Goal: Transaction & Acquisition: Obtain resource

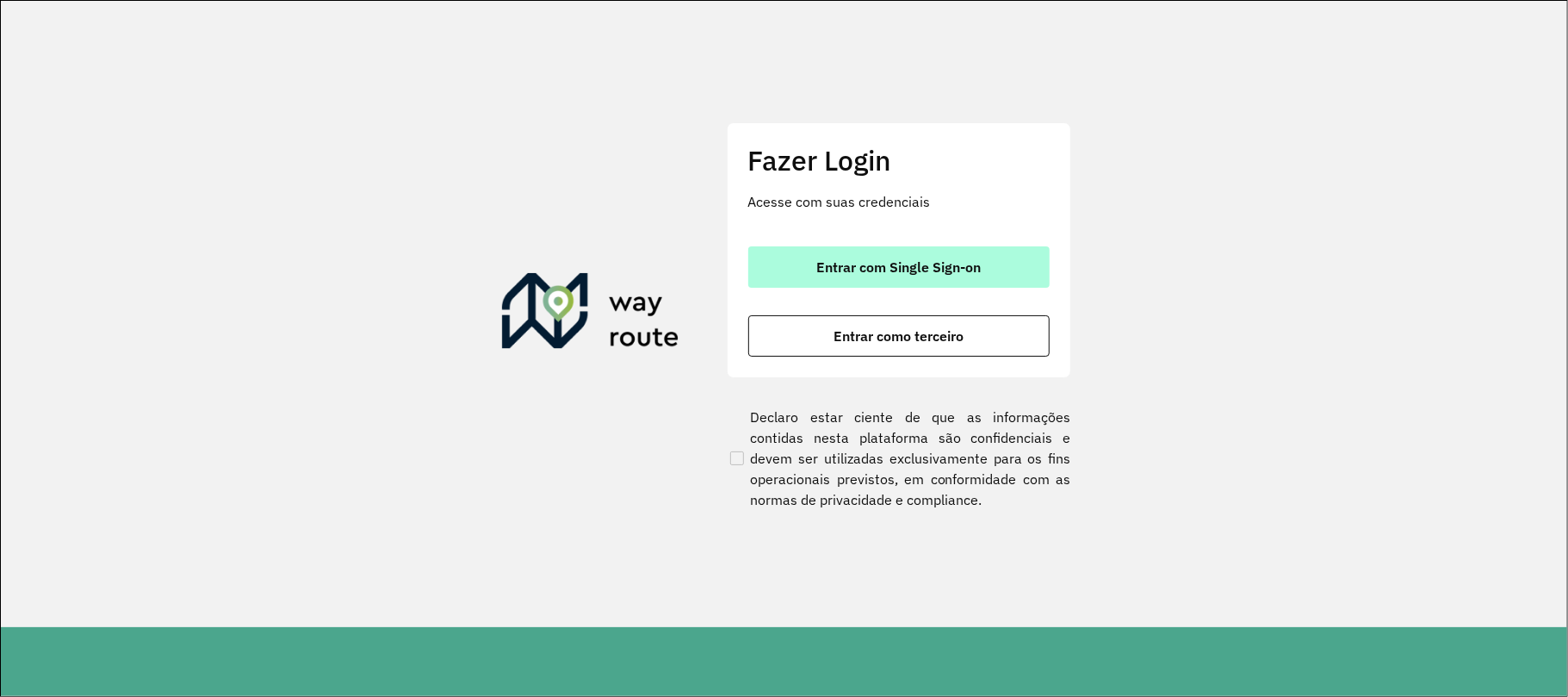
click at [997, 272] on button "Entrar com Single Sign-on" at bounding box center [899, 266] width 301 height 41
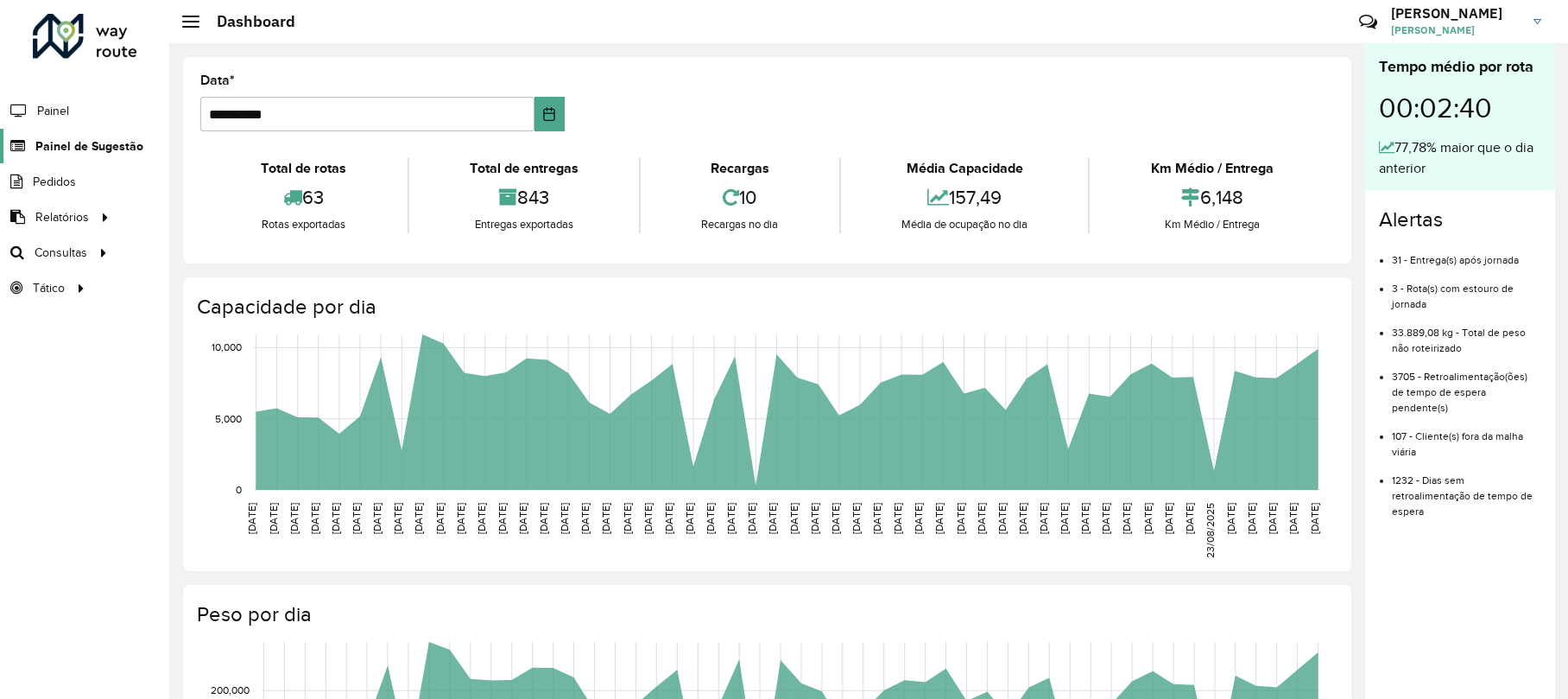
click at [66, 146] on span "Painel de Sugestão" at bounding box center [89, 146] width 108 height 19
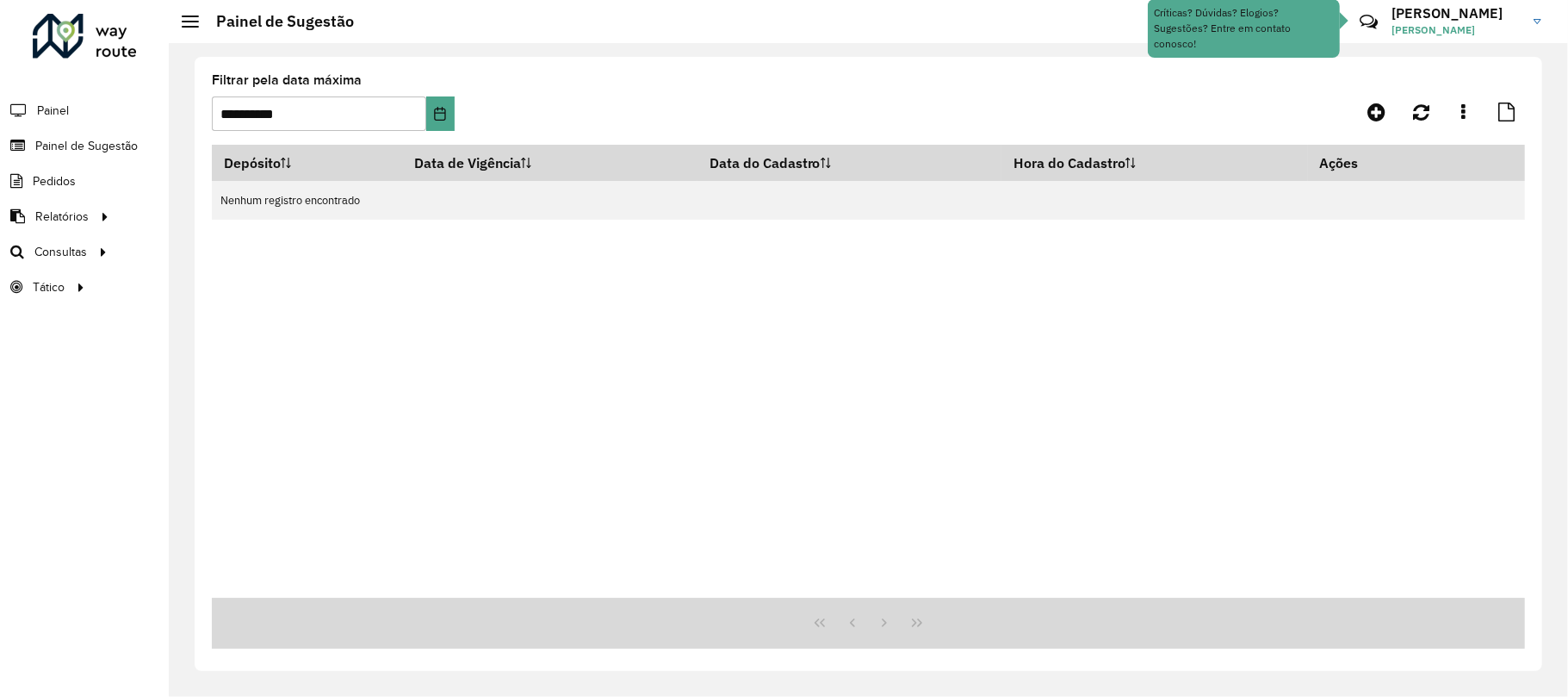
click at [201, 136] on div "**********" at bounding box center [869, 364] width 1348 height 614
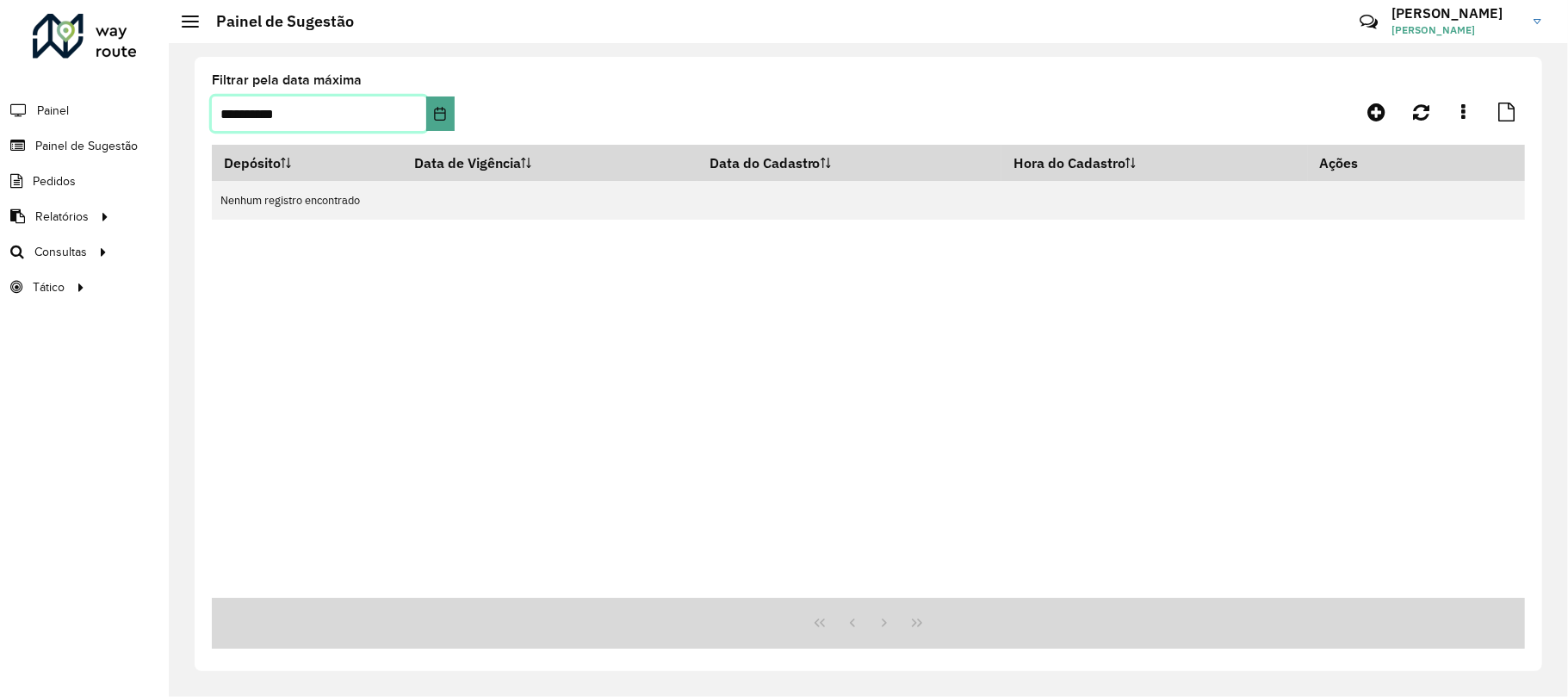
click at [265, 121] on input "**********" at bounding box center [319, 113] width 214 height 34
click at [428, 121] on button "Choose Date" at bounding box center [440, 113] width 28 height 34
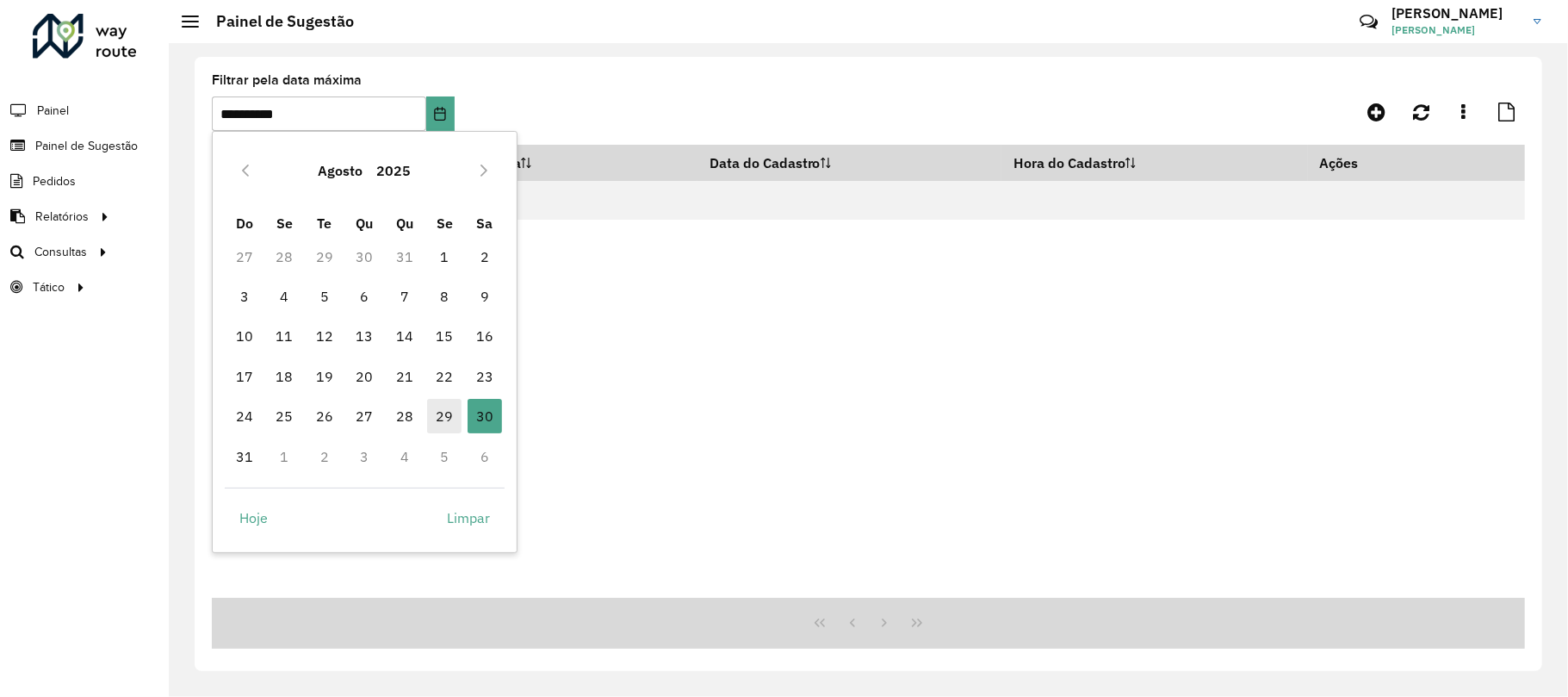
click at [444, 411] on span "29" at bounding box center [444, 416] width 34 height 34
type input "**********"
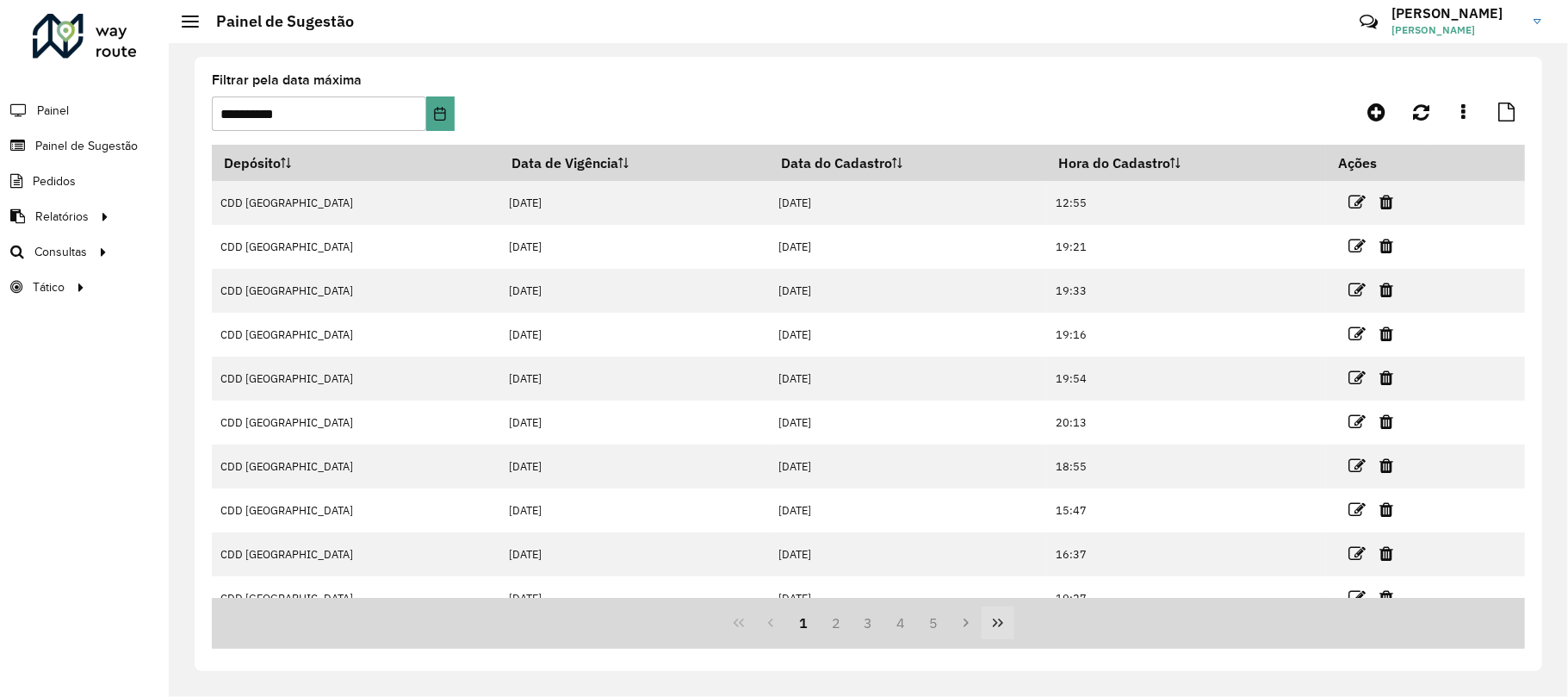
click at [1000, 621] on icon "Last Page" at bounding box center [998, 623] width 11 height 9
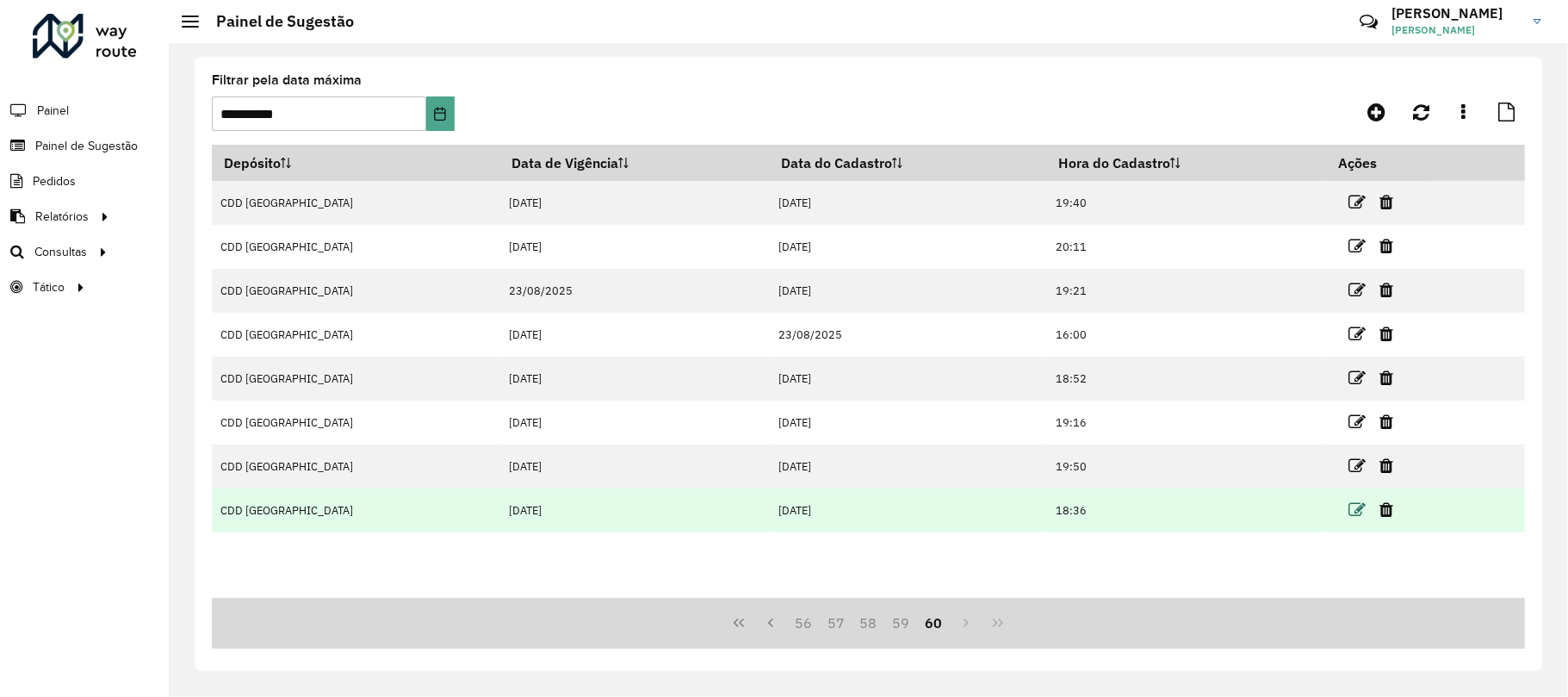
click at [1348, 514] on icon at bounding box center [1357, 511] width 18 height 18
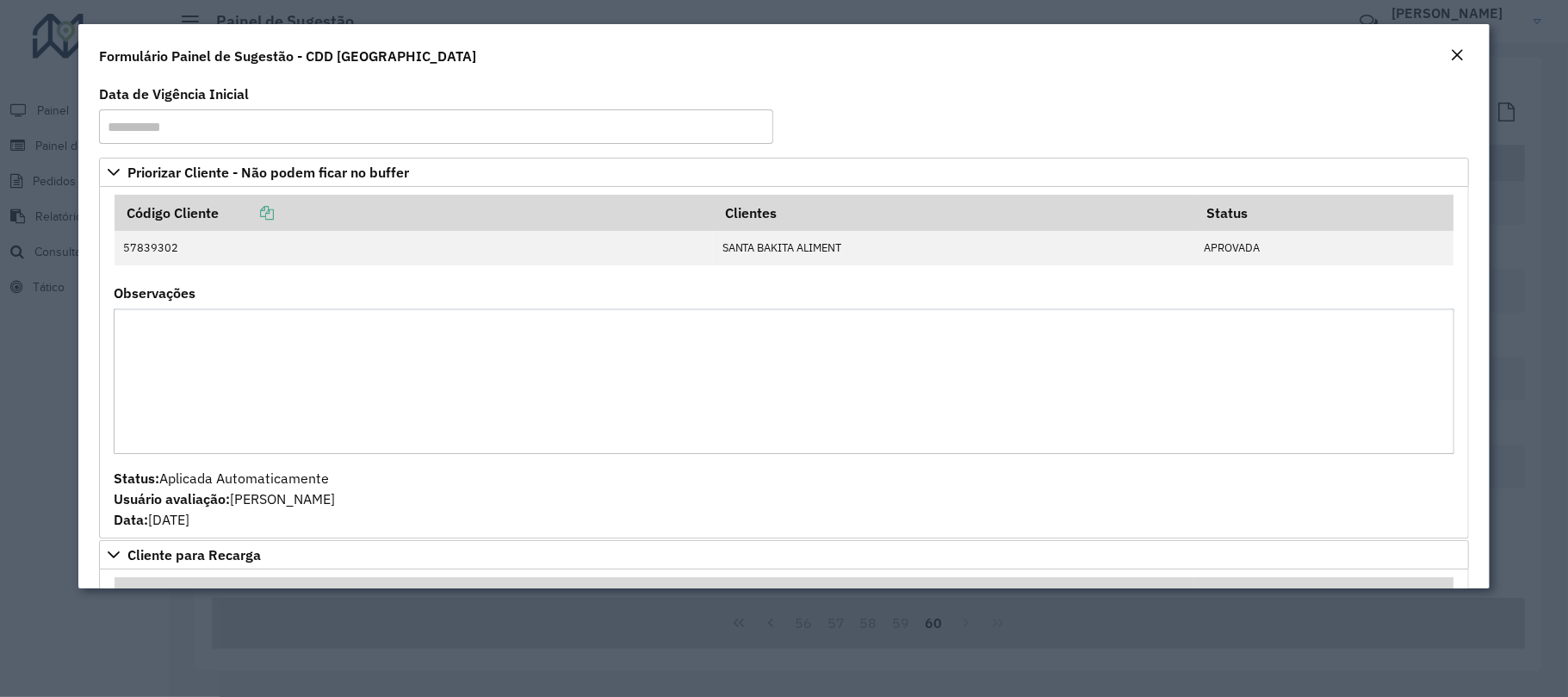
scroll to position [1115, 0]
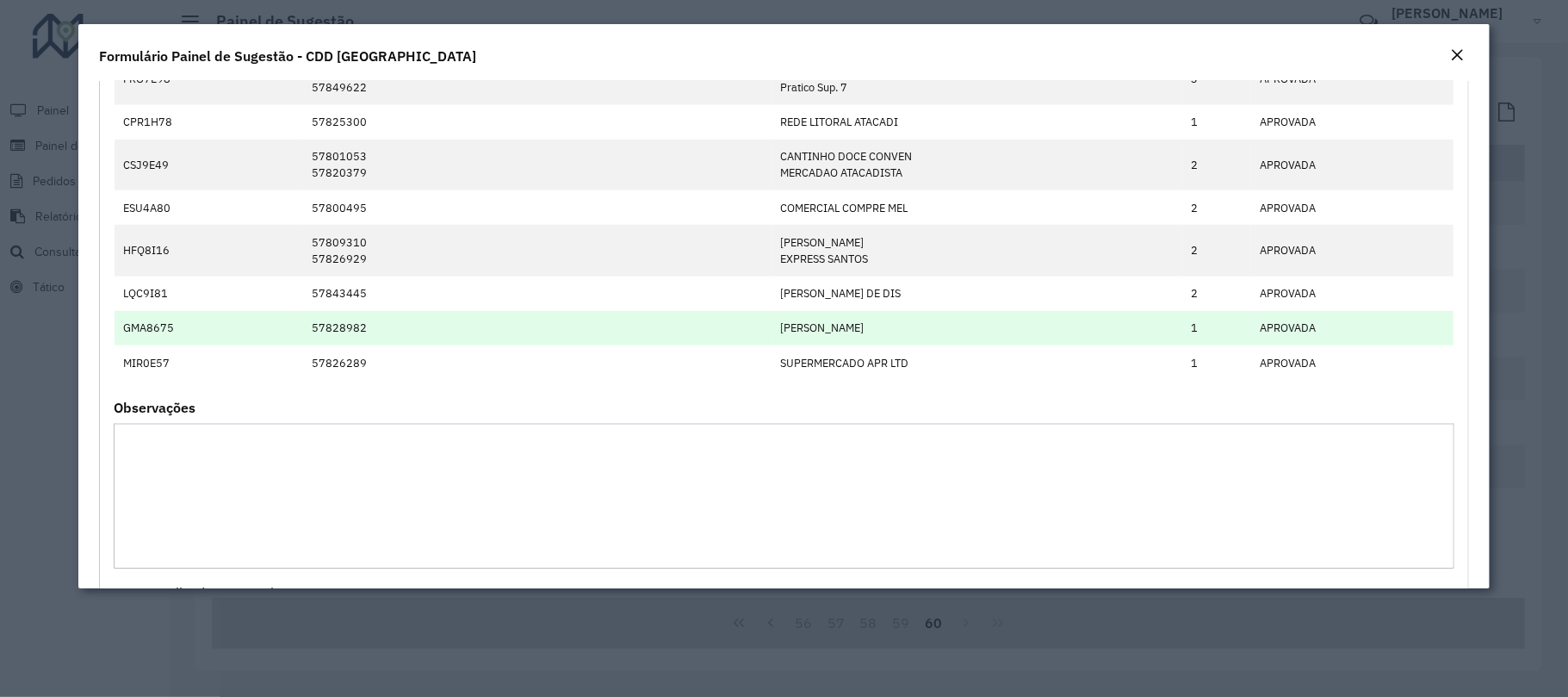
click at [221, 343] on td "GMA8675" at bounding box center [208, 328] width 189 height 34
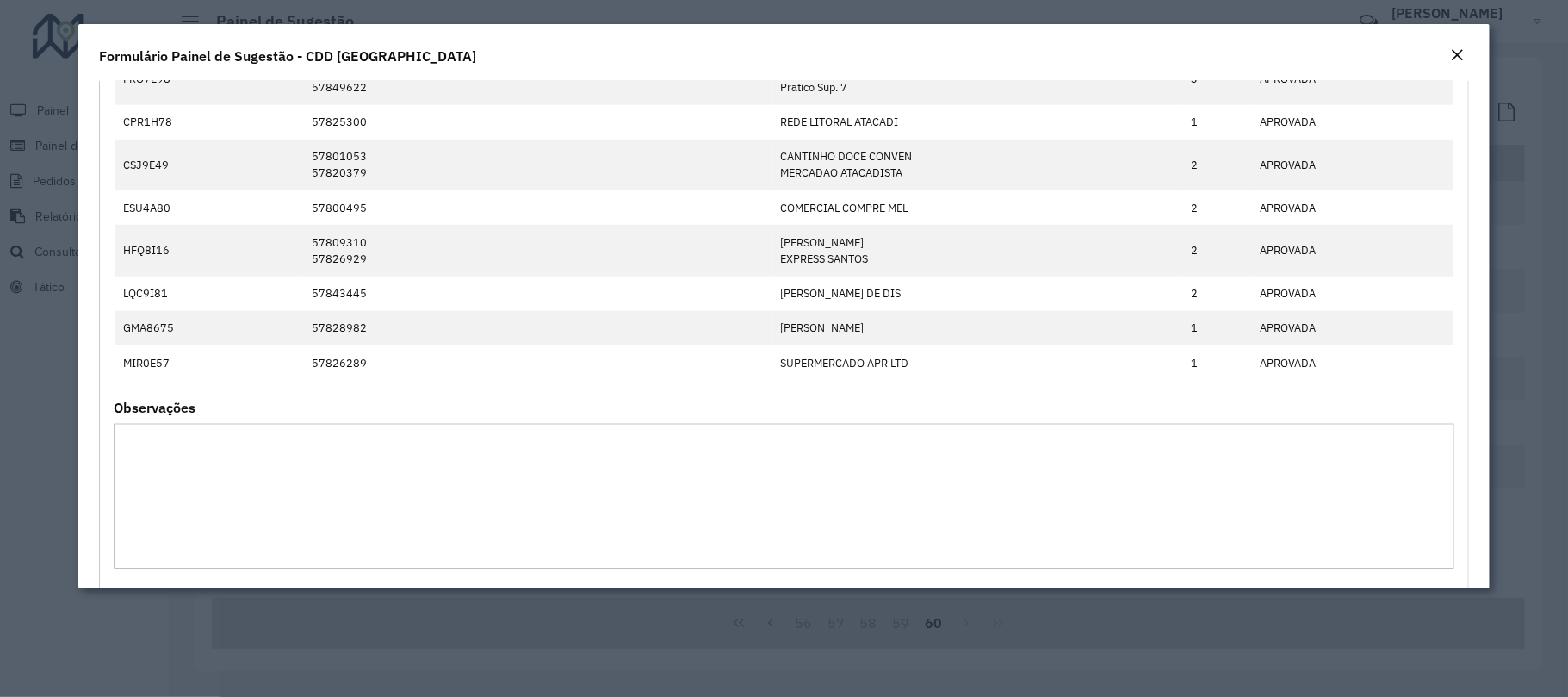
click at [1465, 49] on button "Close" at bounding box center [1456, 55] width 24 height 22
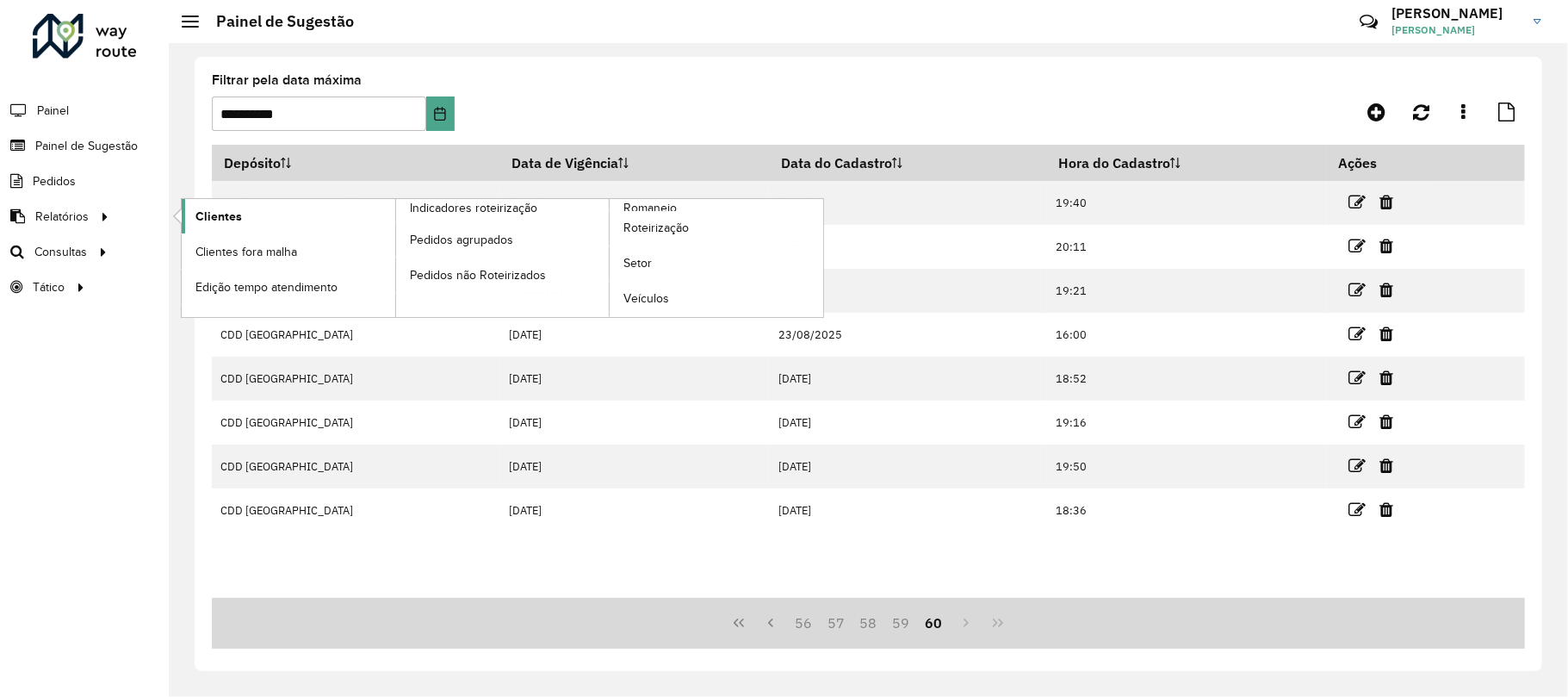
click at [257, 217] on link "Clientes" at bounding box center [288, 215] width 213 height 34
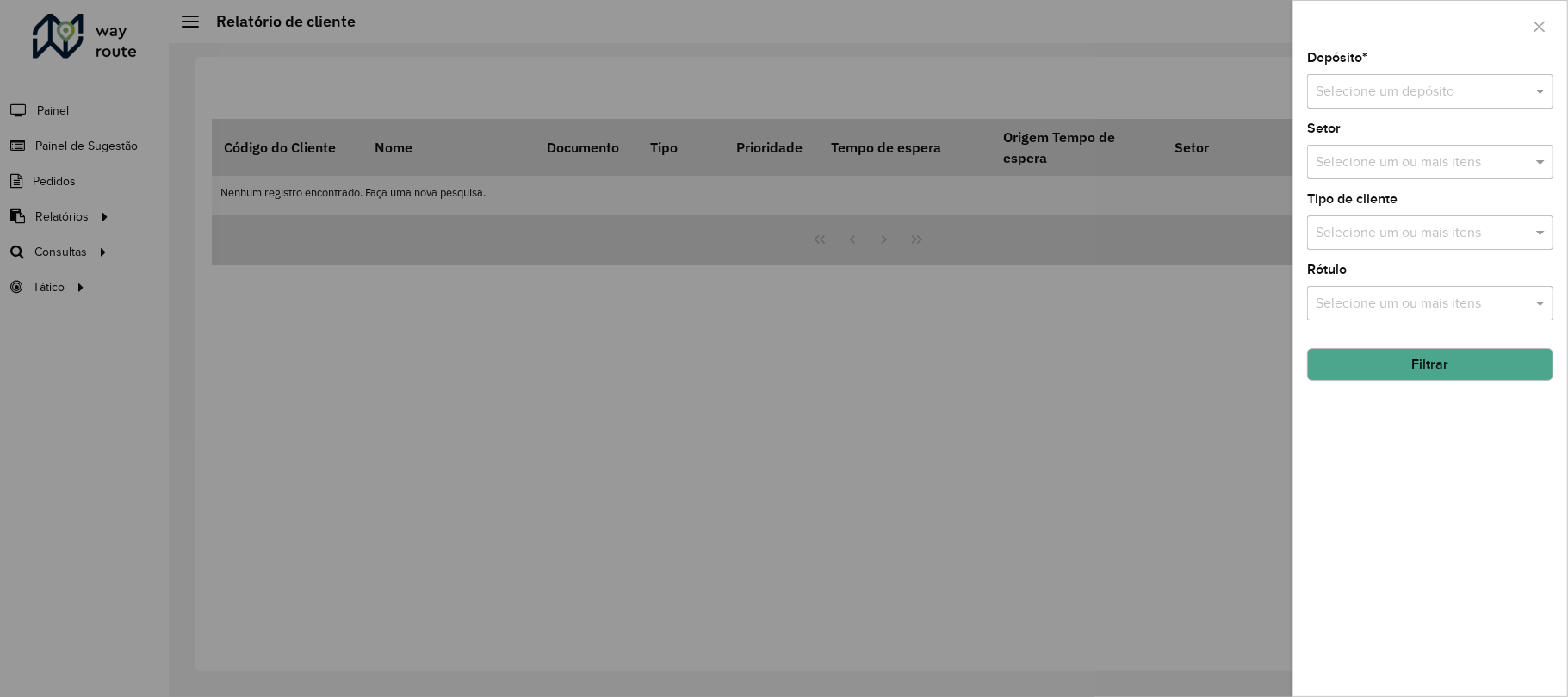
click at [1427, 82] on input "text" at bounding box center [1413, 92] width 195 height 21
click at [1399, 135] on span "CDD Praia Grande" at bounding box center [1399, 141] width 168 height 15
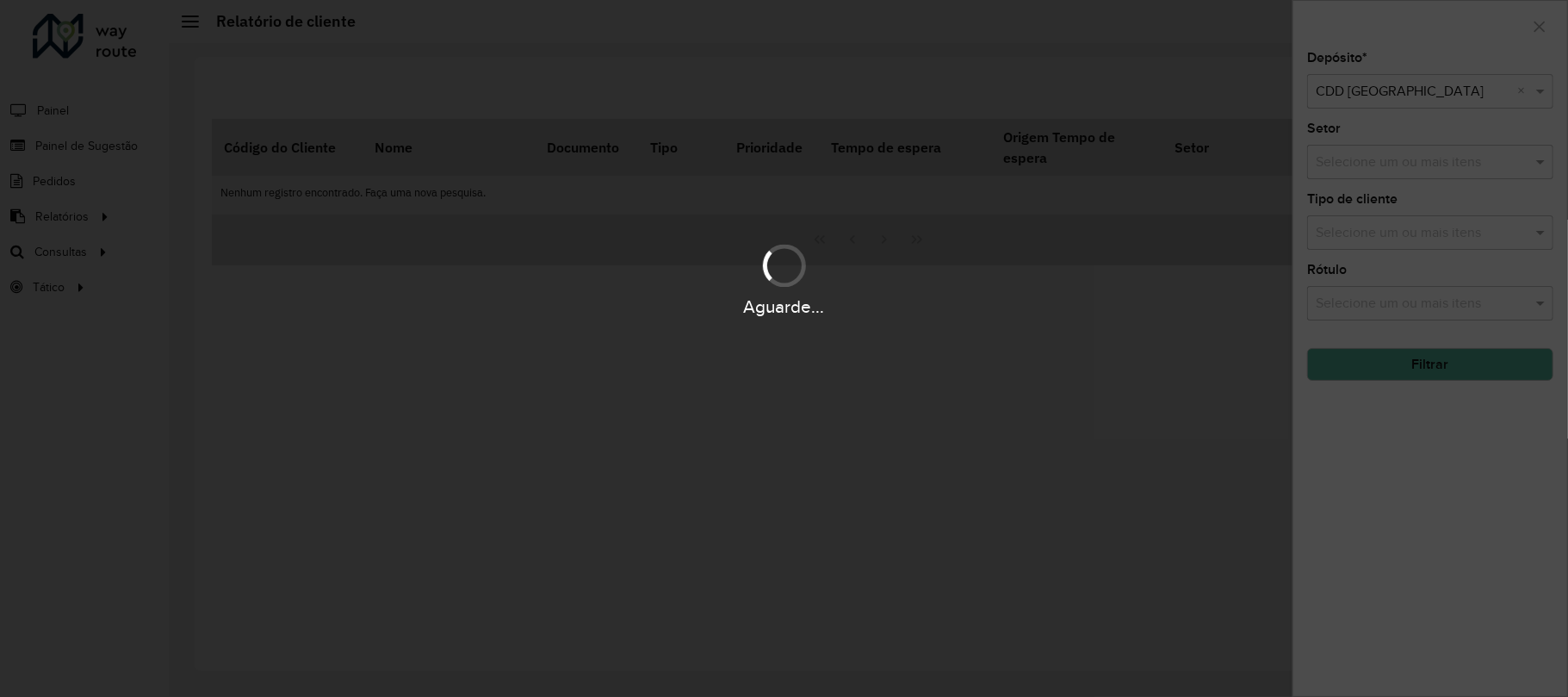
click at [1390, 460] on div "Depósito * Selecione um depósito × CDD Praia Grande × Setor Selecione um ou mai…" at bounding box center [1430, 374] width 274 height 644
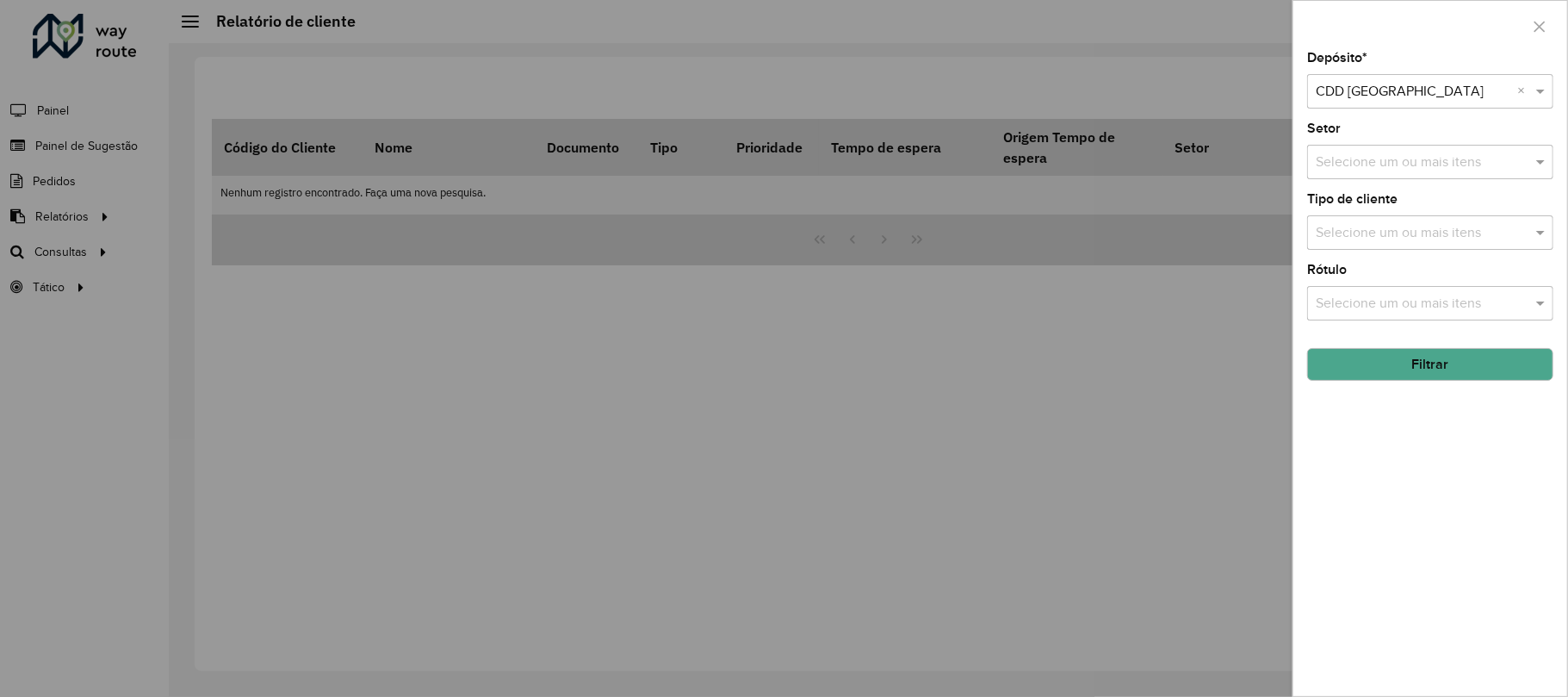
click at [1375, 307] on input "text" at bounding box center [1421, 304] width 220 height 21
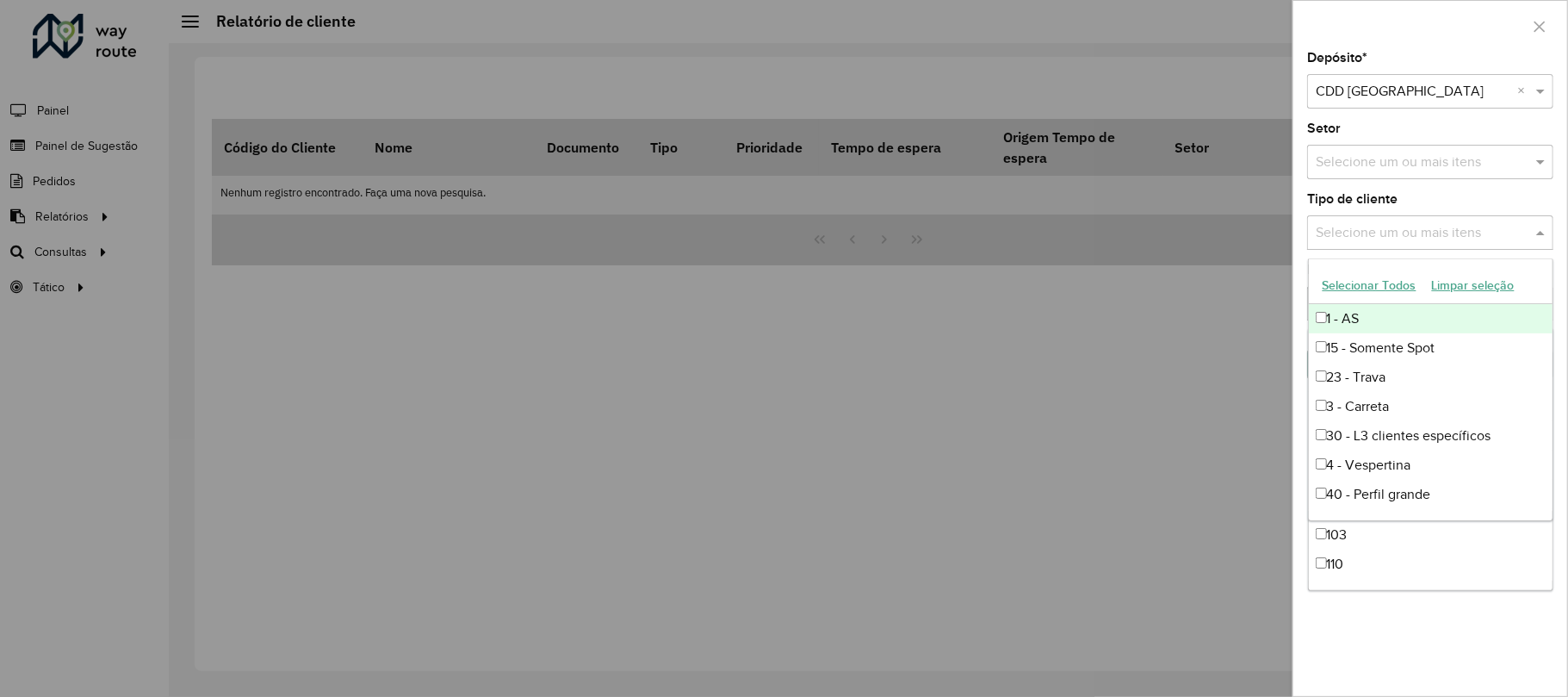
click at [1355, 232] on input "text" at bounding box center [1421, 234] width 220 height 21
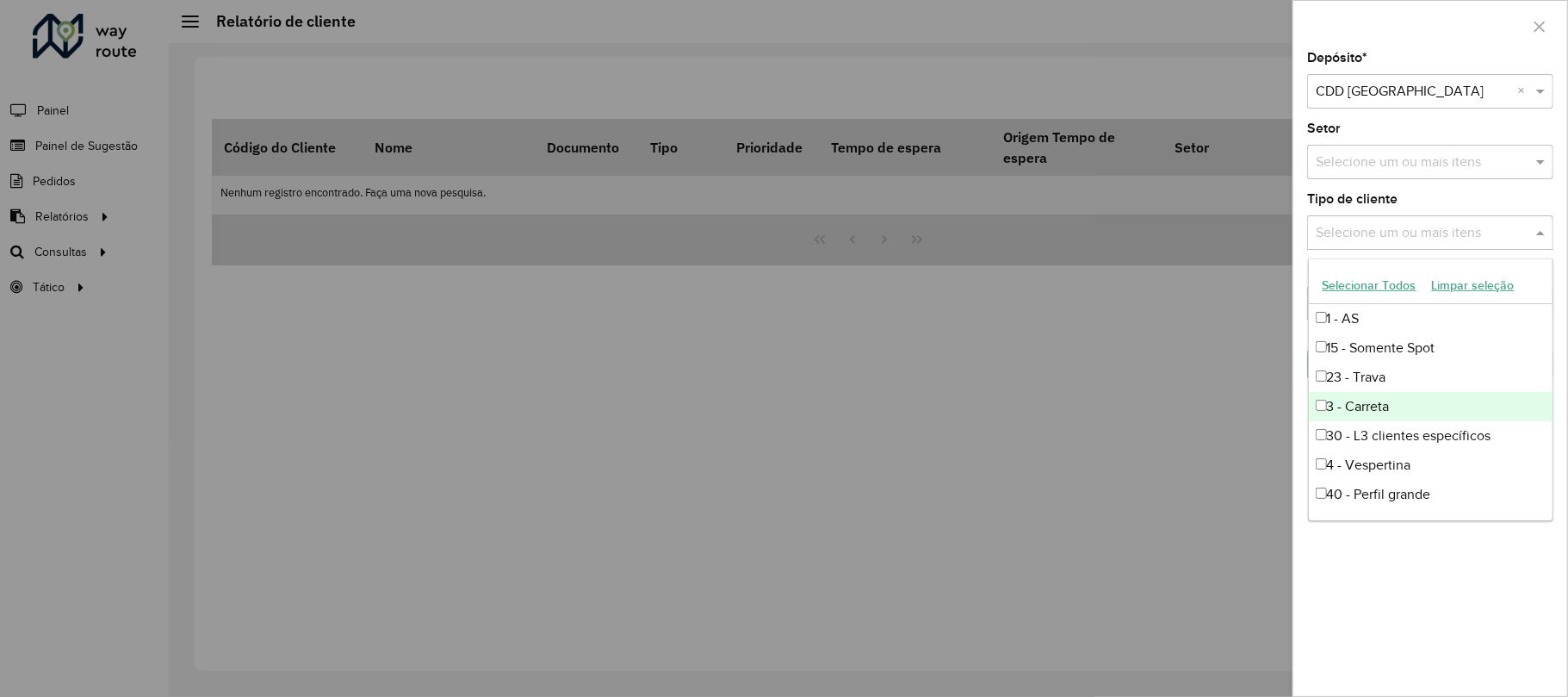
scroll to position [262, 0]
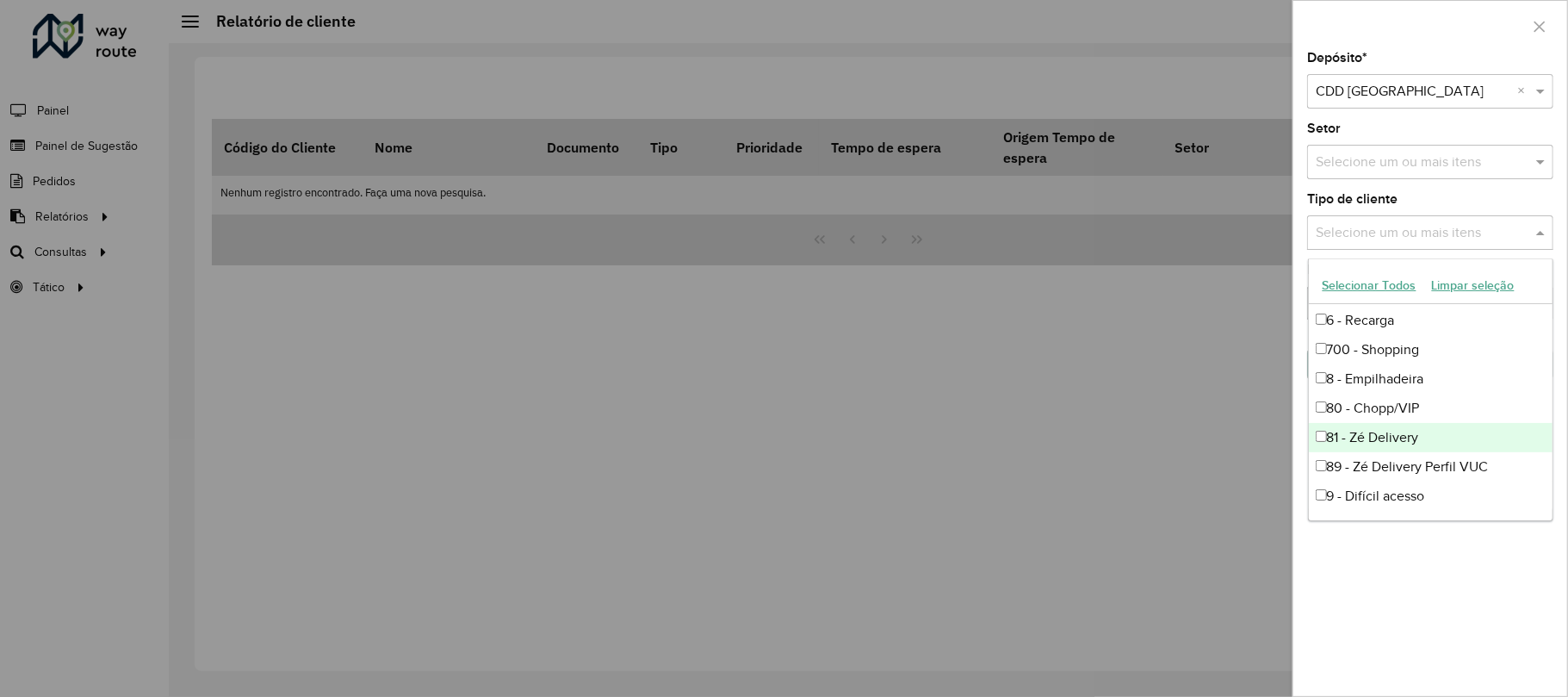
click at [1324, 447] on div "81 - Zé Delivery" at bounding box center [1430, 437] width 243 height 29
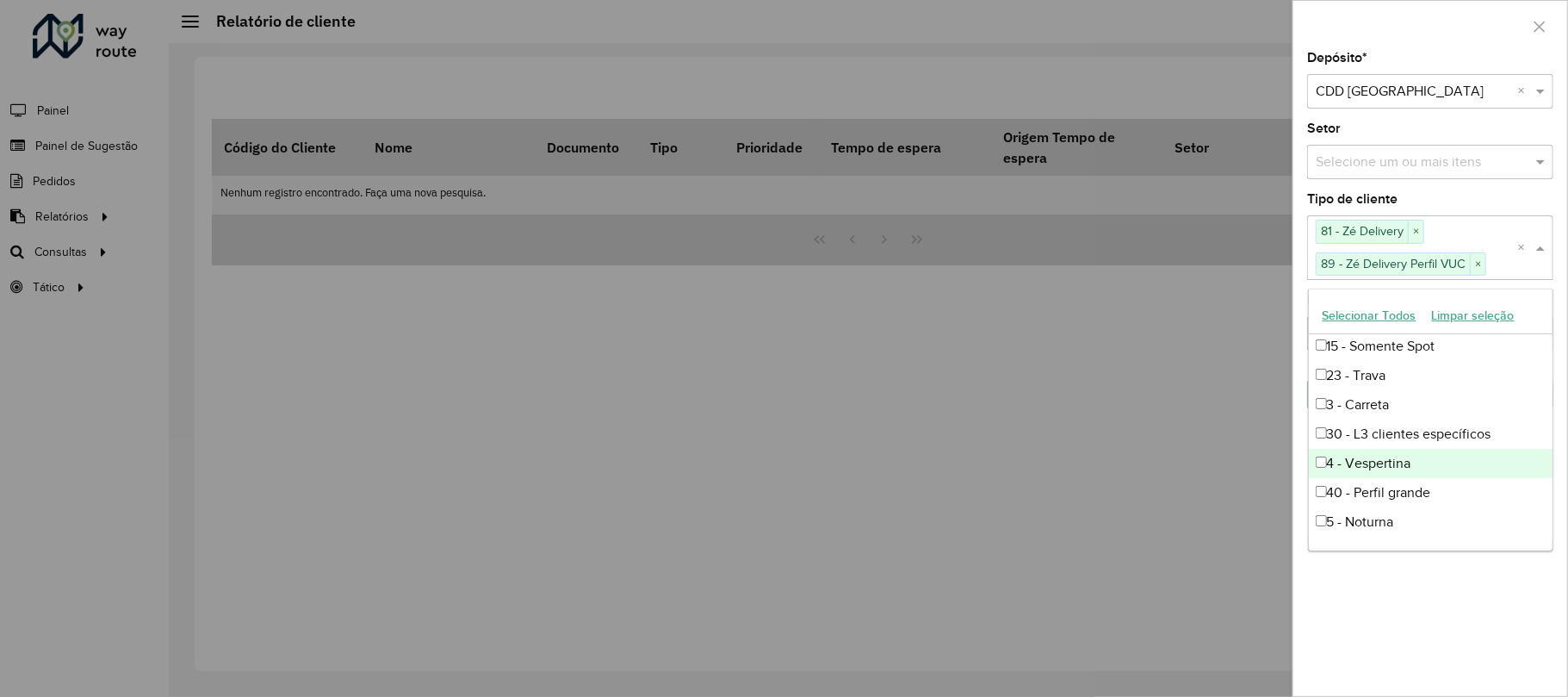
scroll to position [0, 0]
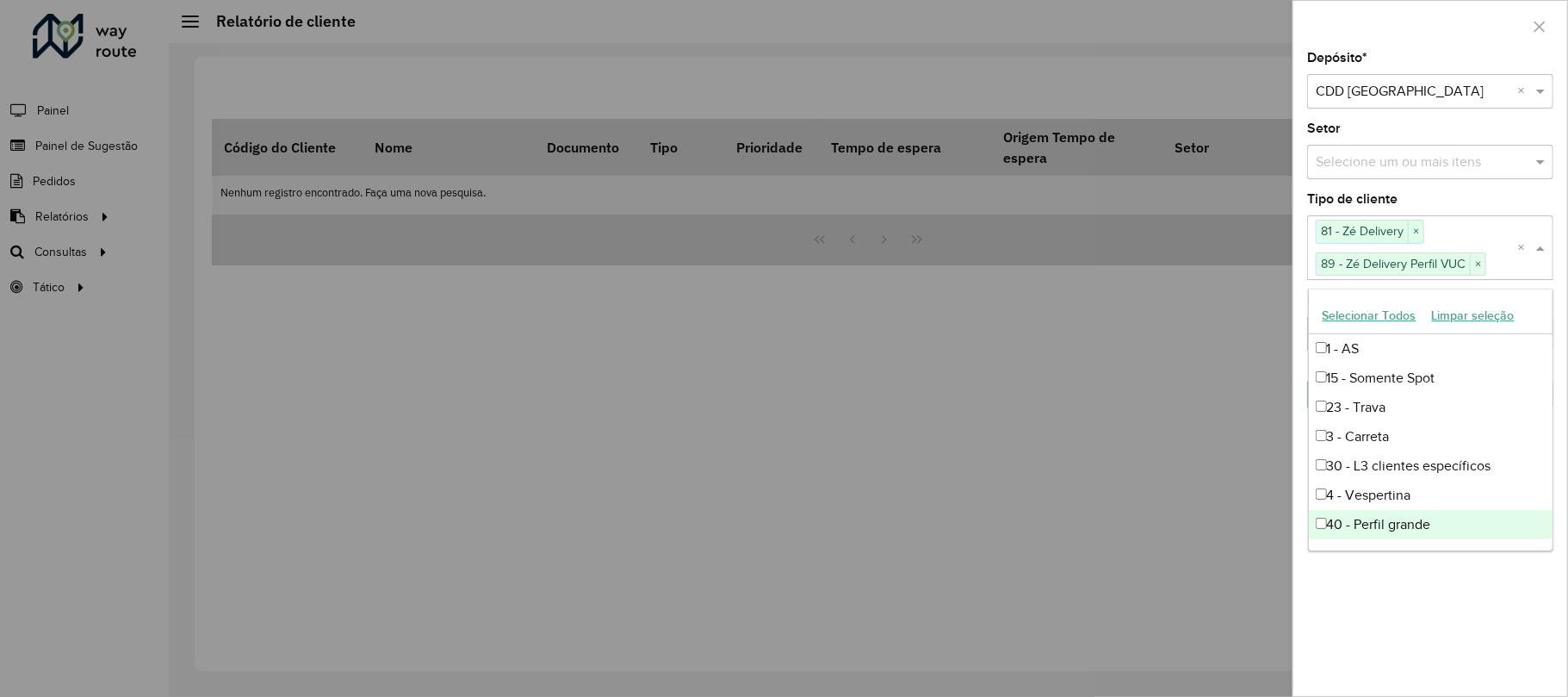
click at [1418, 618] on div "Depósito * Selecione um depósito × CDD Praia Grande × Setor Selecione um ou mai…" at bounding box center [1430, 374] width 274 height 644
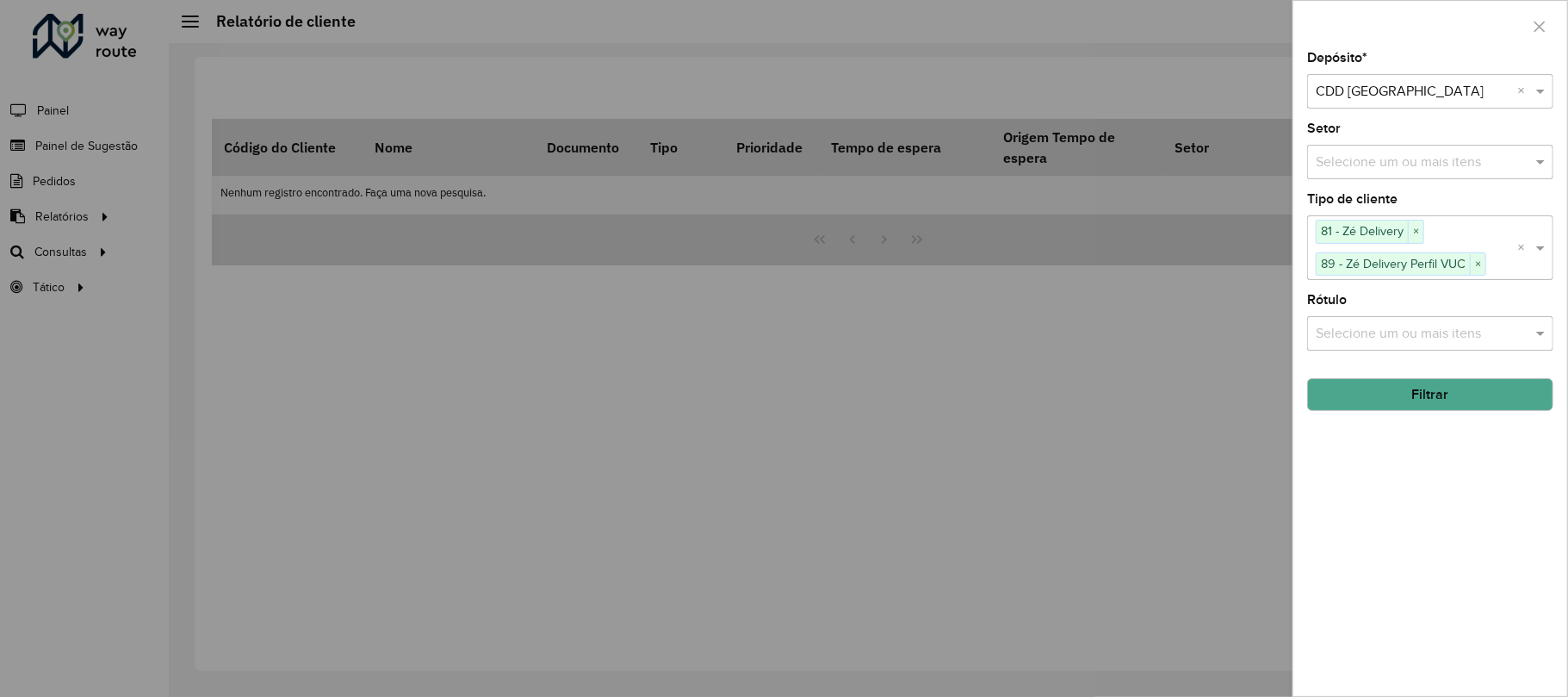
click at [1399, 394] on button "Filtrar" at bounding box center [1430, 394] width 246 height 33
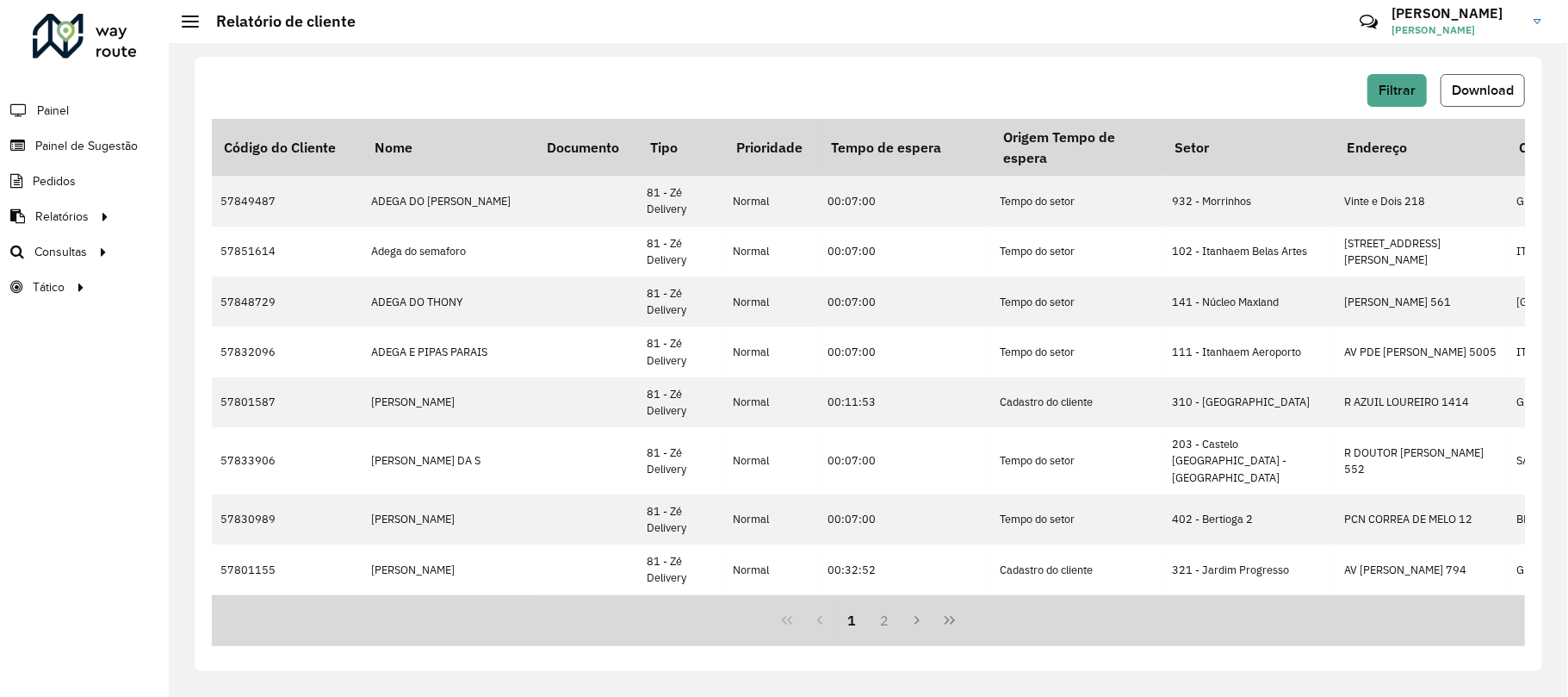
click at [1485, 83] on span "Download" at bounding box center [1483, 90] width 62 height 15
click at [879, 629] on button "2" at bounding box center [885, 620] width 33 height 33
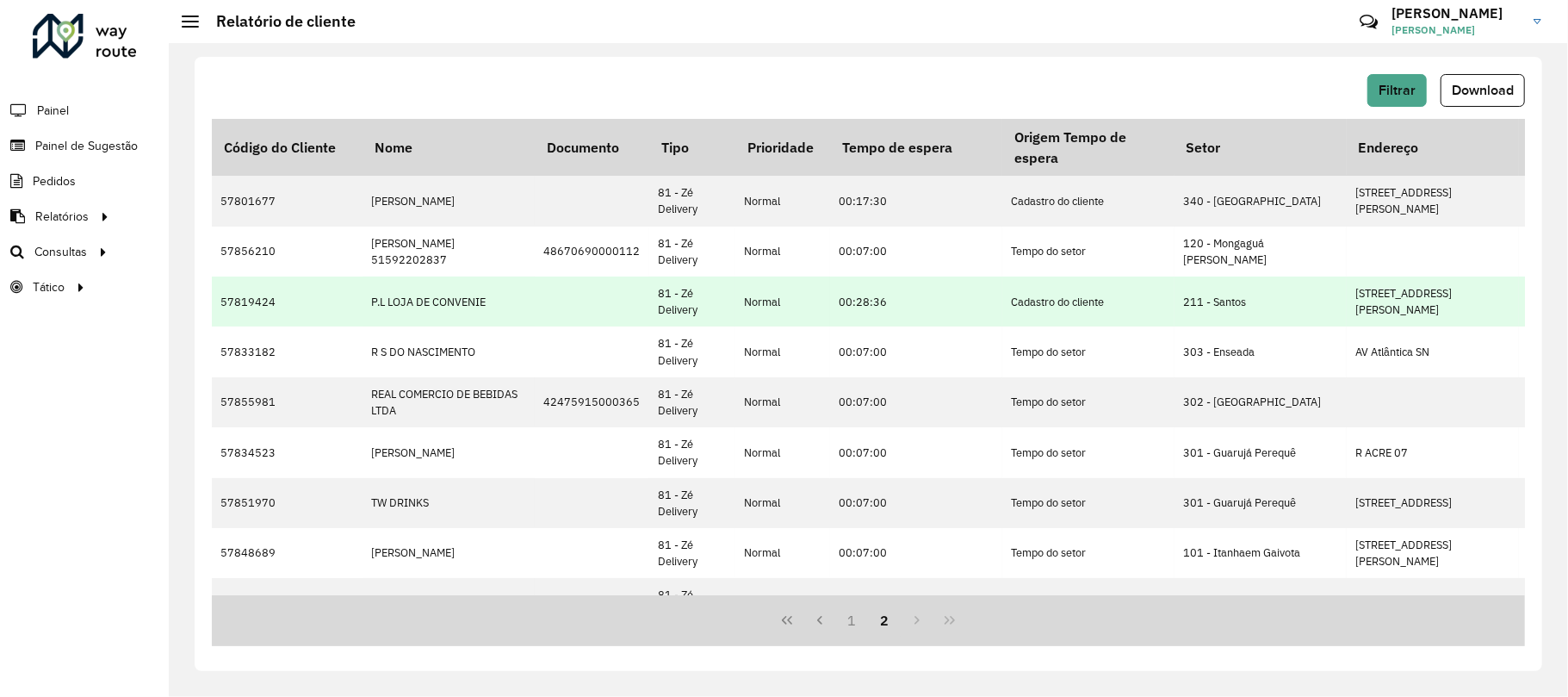
click at [768, 305] on td "Normal" at bounding box center [783, 301] width 95 height 50
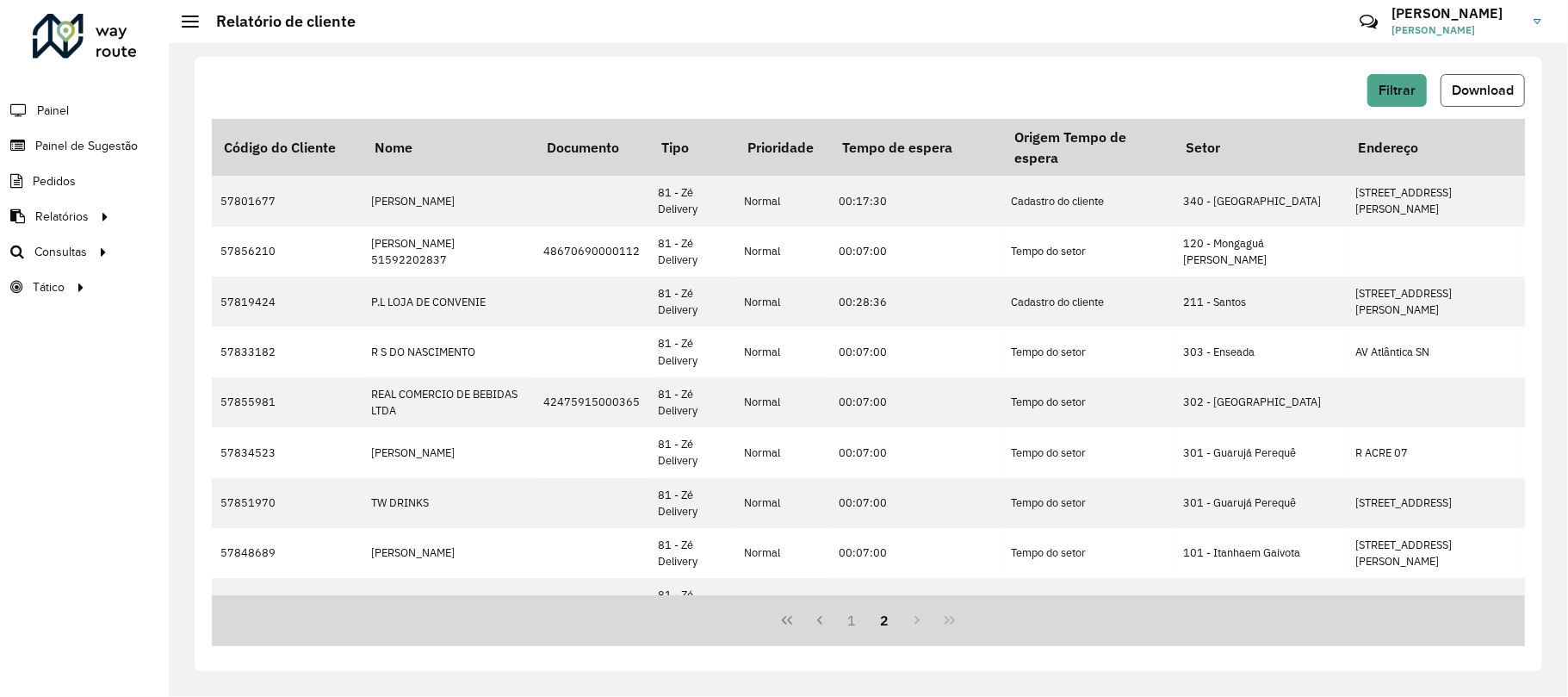
click at [1457, 91] on span "Download" at bounding box center [1483, 90] width 62 height 15
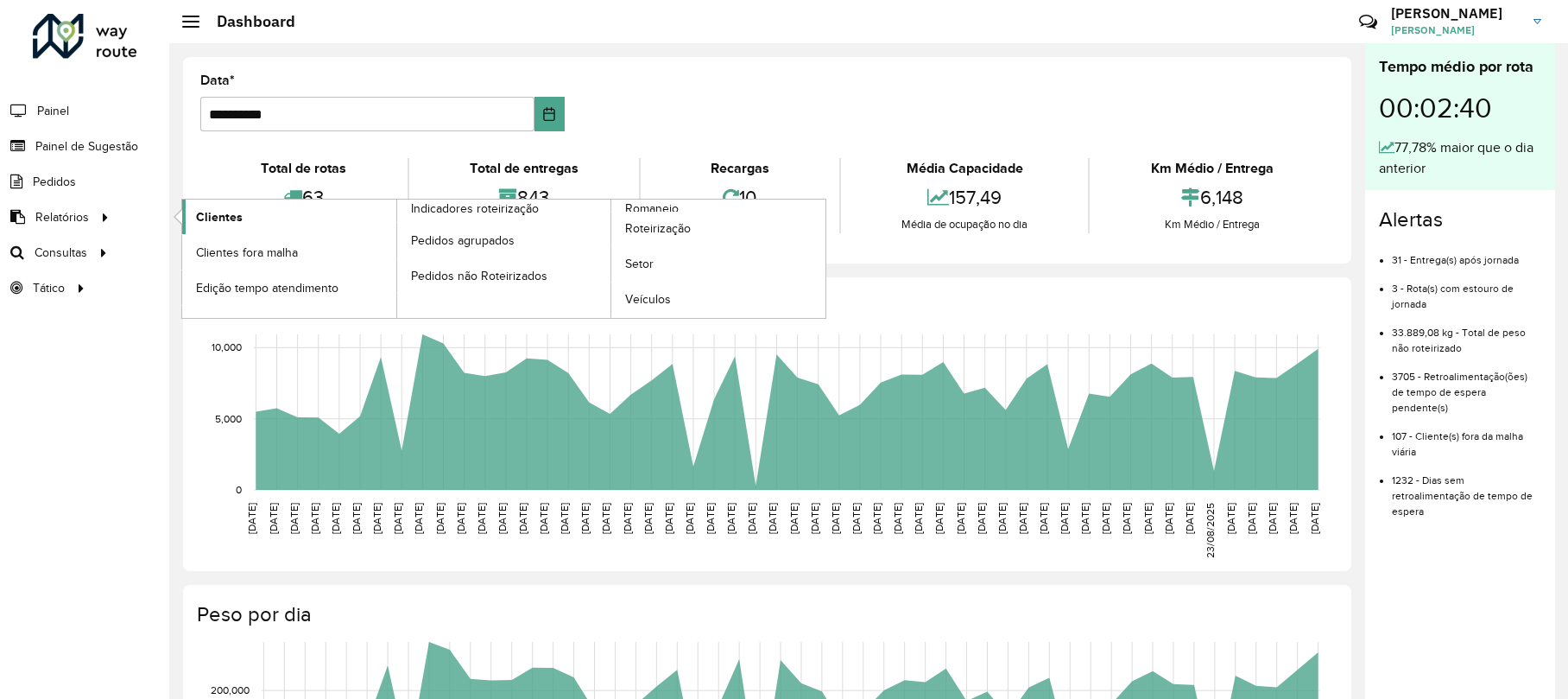
click at [282, 211] on link "Clientes" at bounding box center [289, 216] width 214 height 34
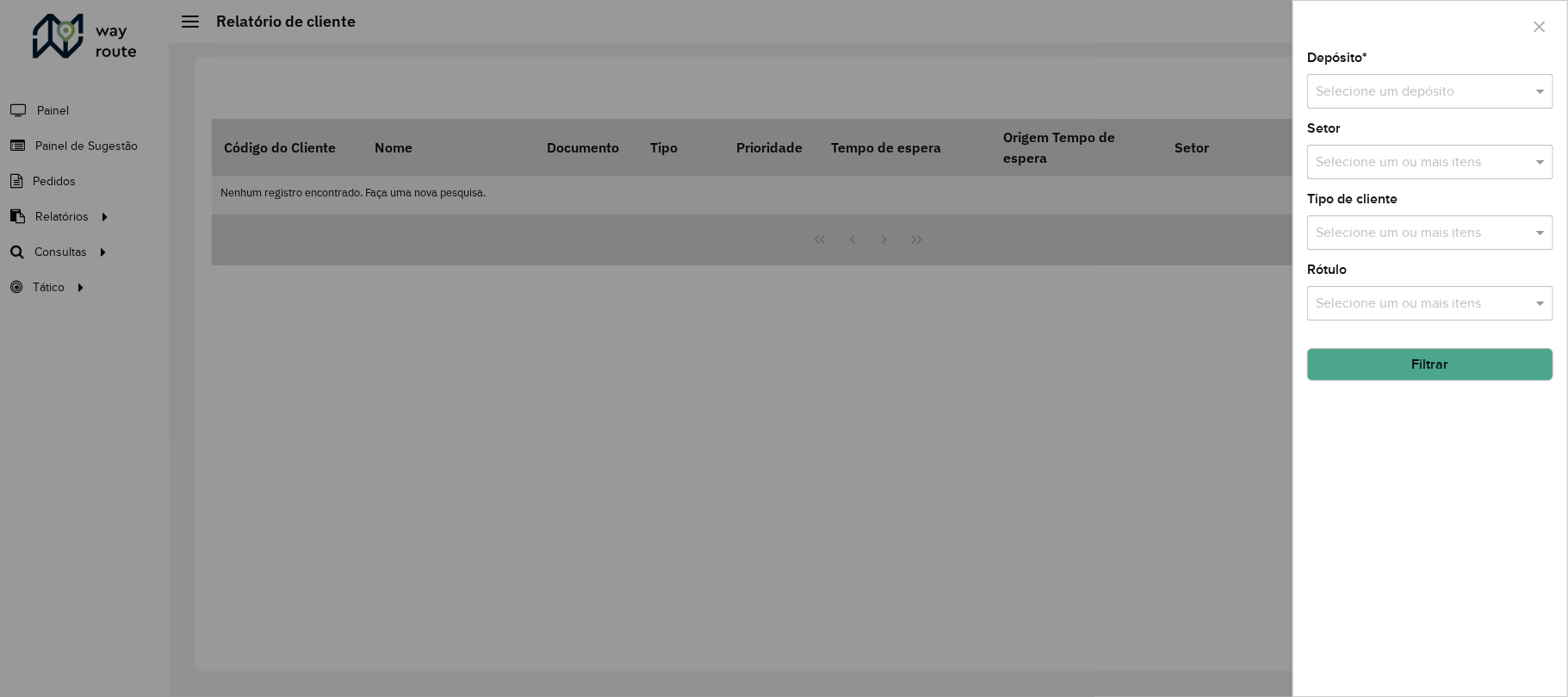
click at [1430, 69] on div "Depósito * Selecione um depósito" at bounding box center [1430, 80] width 246 height 57
click at [1417, 98] on input "text" at bounding box center [1413, 92] width 195 height 21
click at [1376, 142] on span "CDD [GEOGRAPHIC_DATA]" at bounding box center [1399, 141] width 168 height 15
click at [1341, 155] on input "text" at bounding box center [1421, 163] width 220 height 21
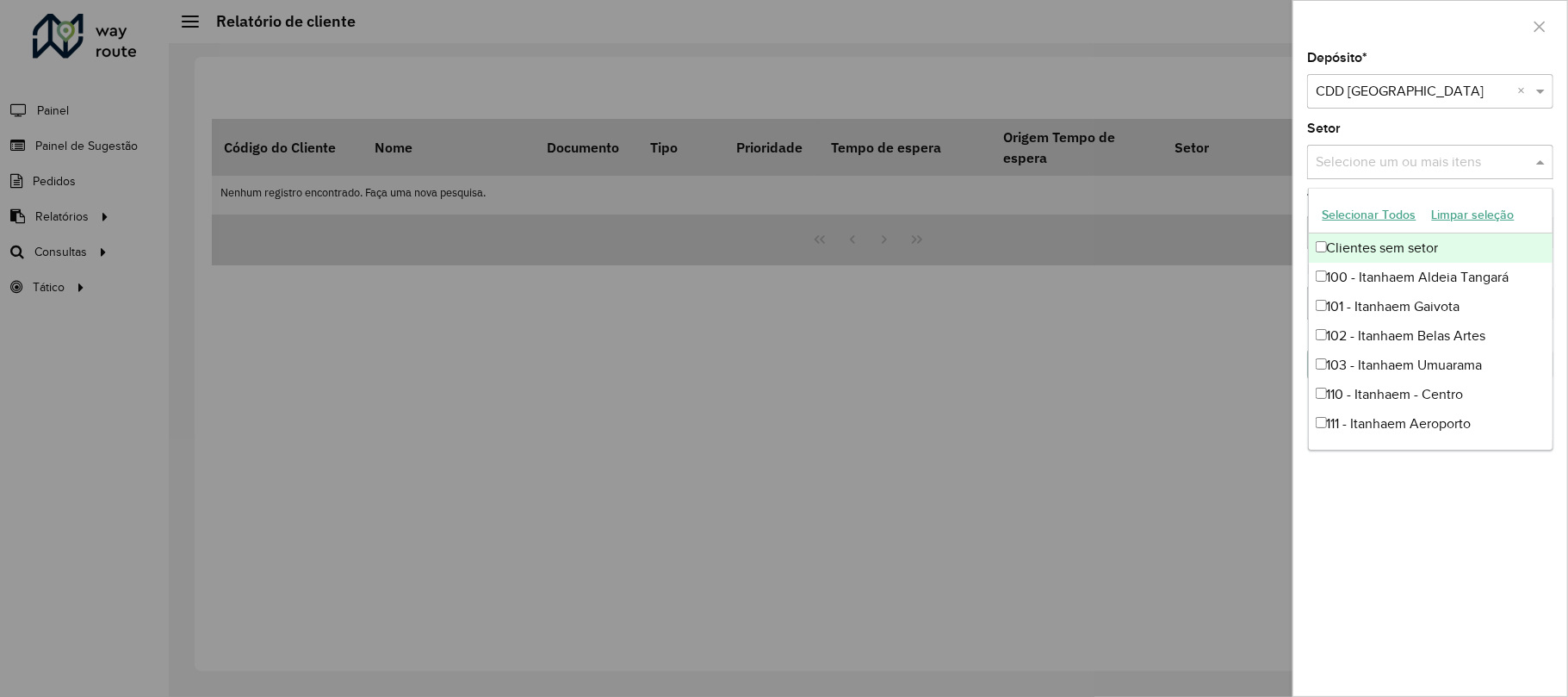
paste input "*****"
type input "*****"
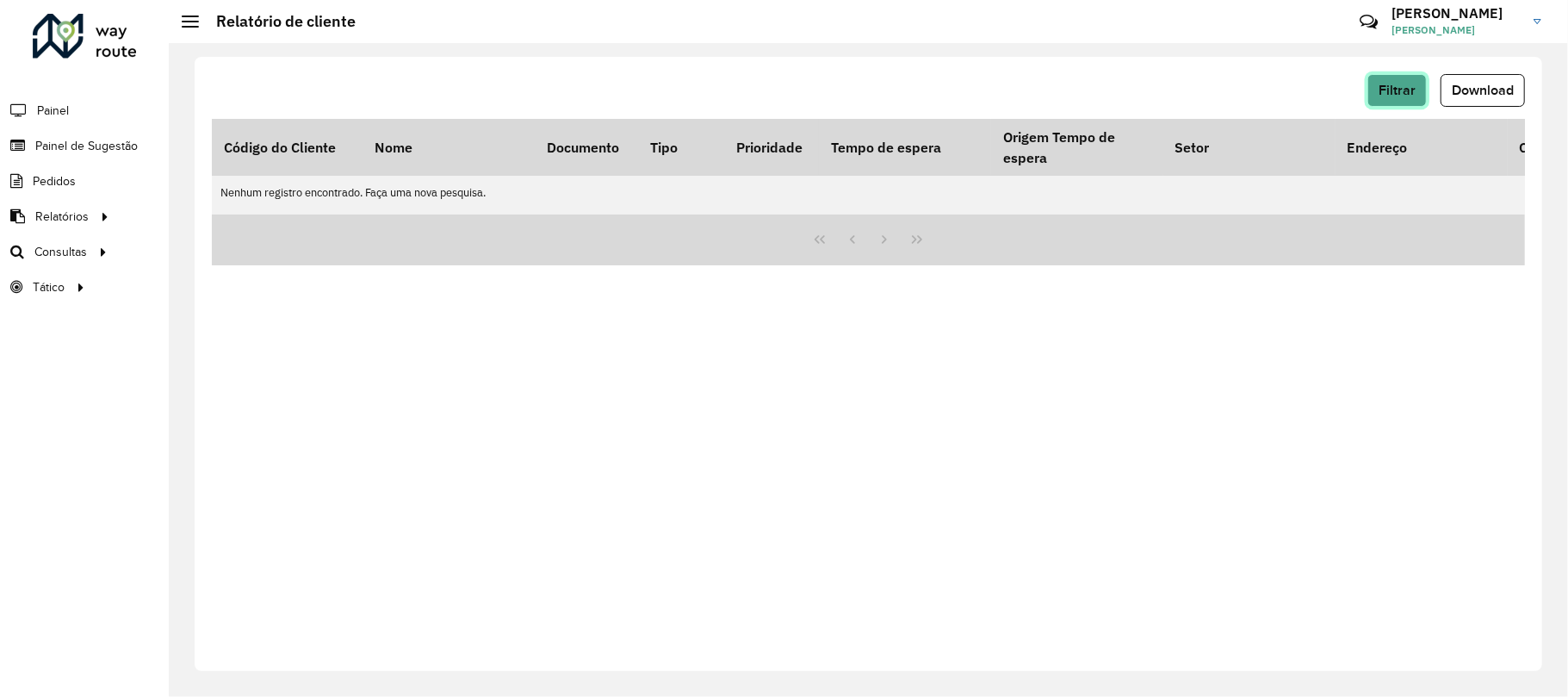
click at [1377, 95] on button "Filtrar" at bounding box center [1398, 90] width 60 height 33
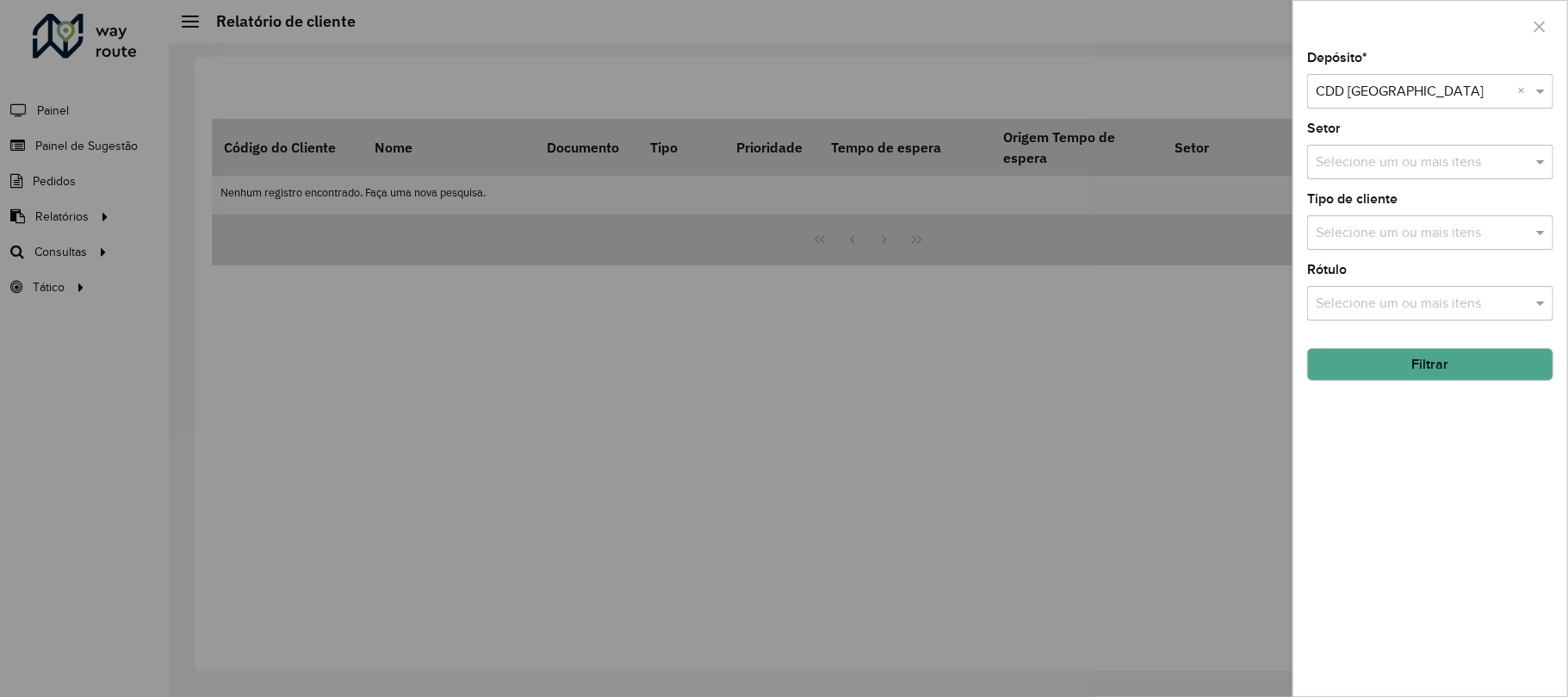
click at [1335, 235] on input "text" at bounding box center [1421, 234] width 220 height 21
type input "***"
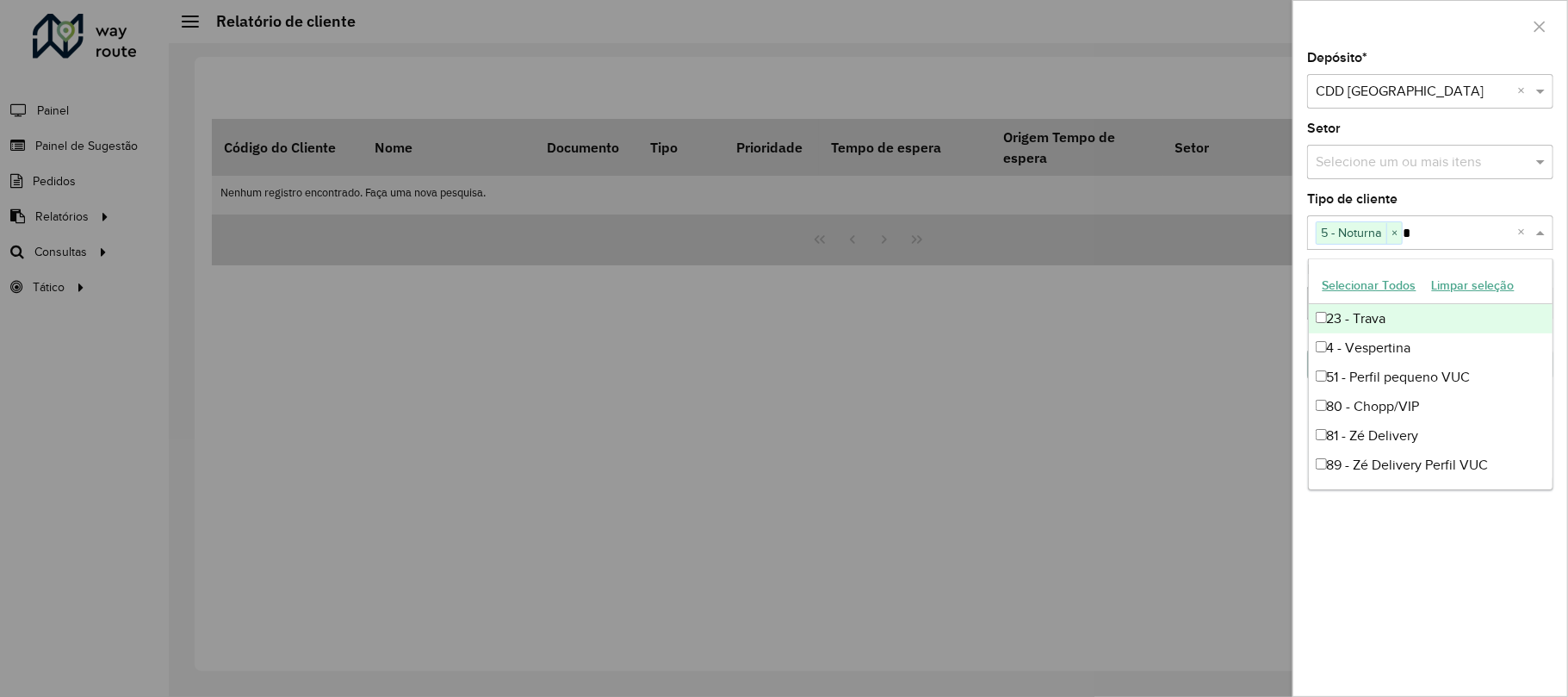
click at [1430, 235] on input "*" at bounding box center [1460, 234] width 114 height 21
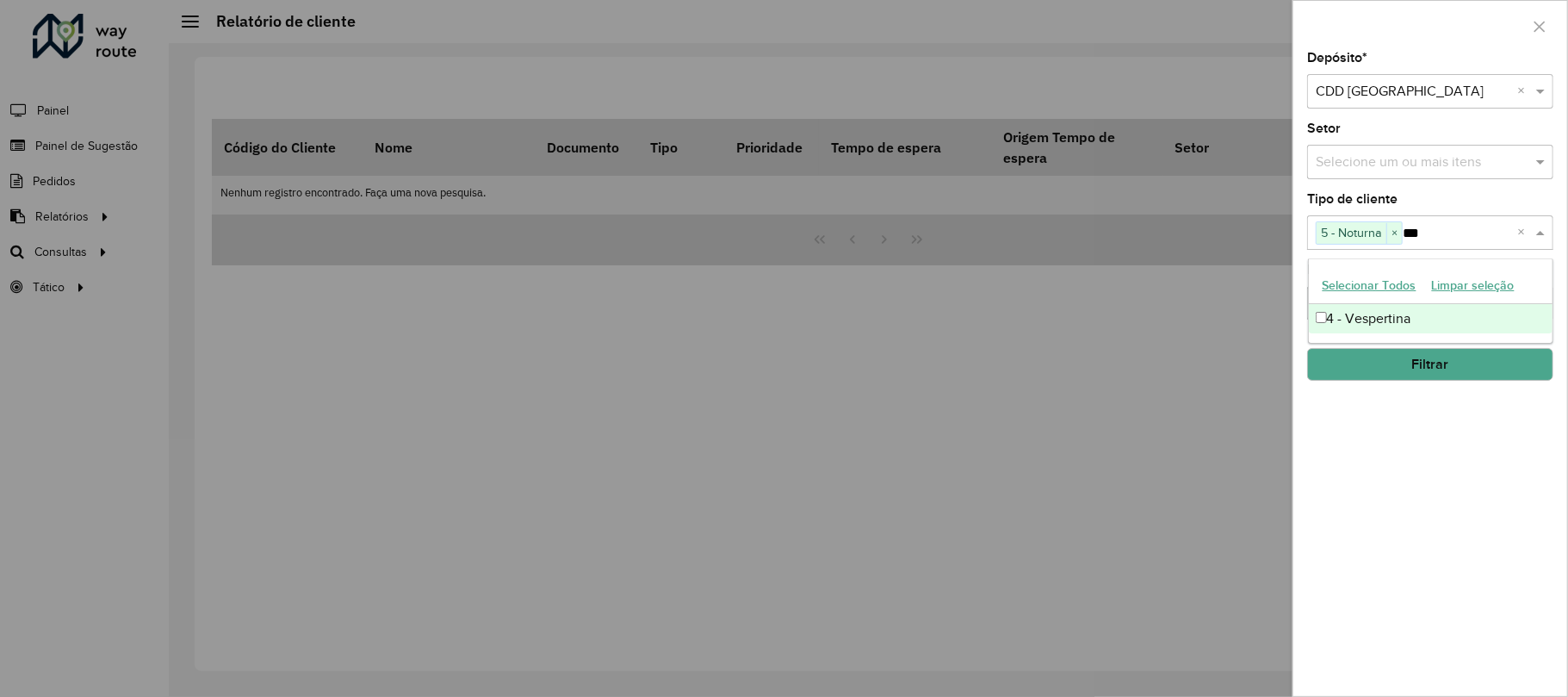
type input "***"
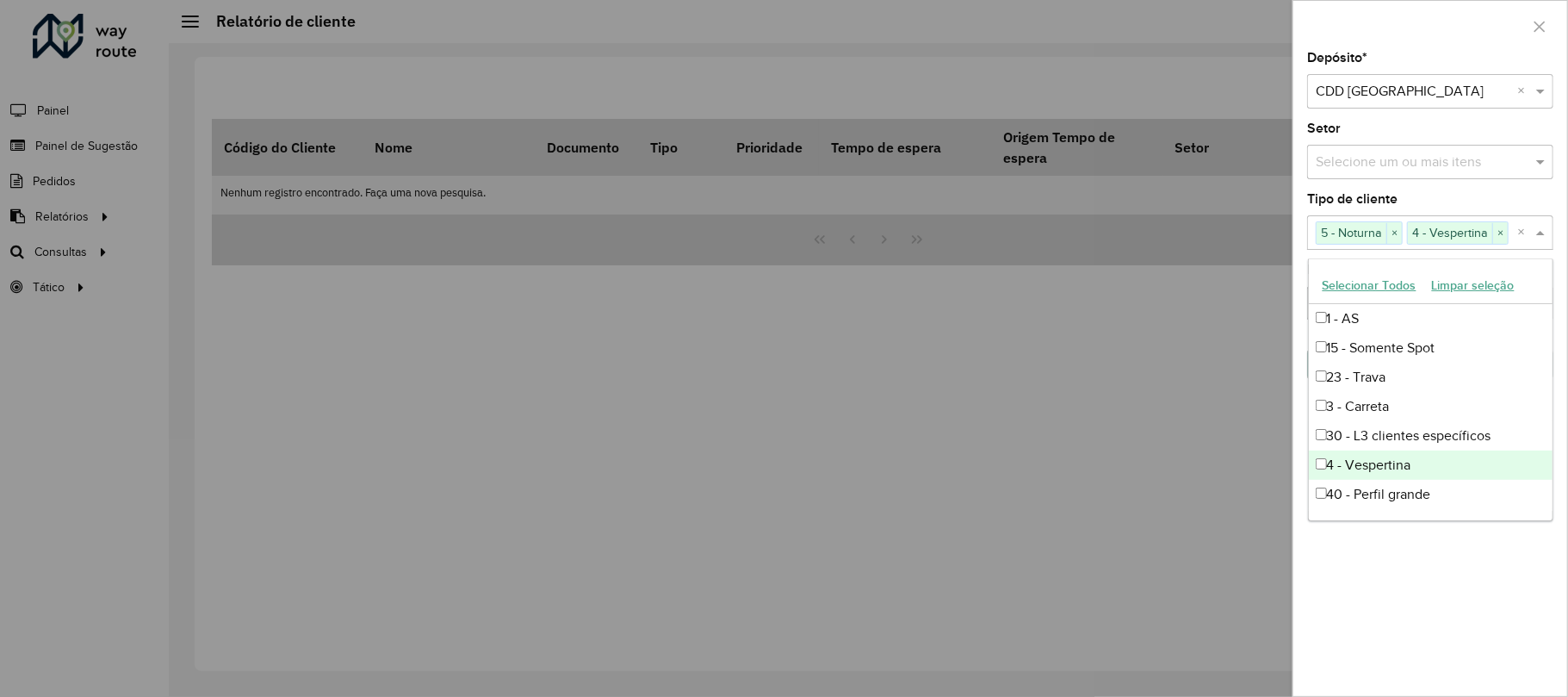
drag, startPoint x: 1382, startPoint y: 508, endPoint x: 1383, endPoint y: 518, distance: 10.0
click at [1383, 518] on ng-dropdown-panel "Selecionar Todos Limpar seleção 1 - AS 15 - Somente Spot 23 - Trava 3 - Carreta…" at bounding box center [1430, 389] width 245 height 263
drag, startPoint x: 1385, startPoint y: 522, endPoint x: 1381, endPoint y: 577, distance: 55.1
click at [1379, 574] on div "Depósito * Selecione um depósito × CDD Praia Grande × Setor Selecione um ou mai…" at bounding box center [1430, 374] width 274 height 644
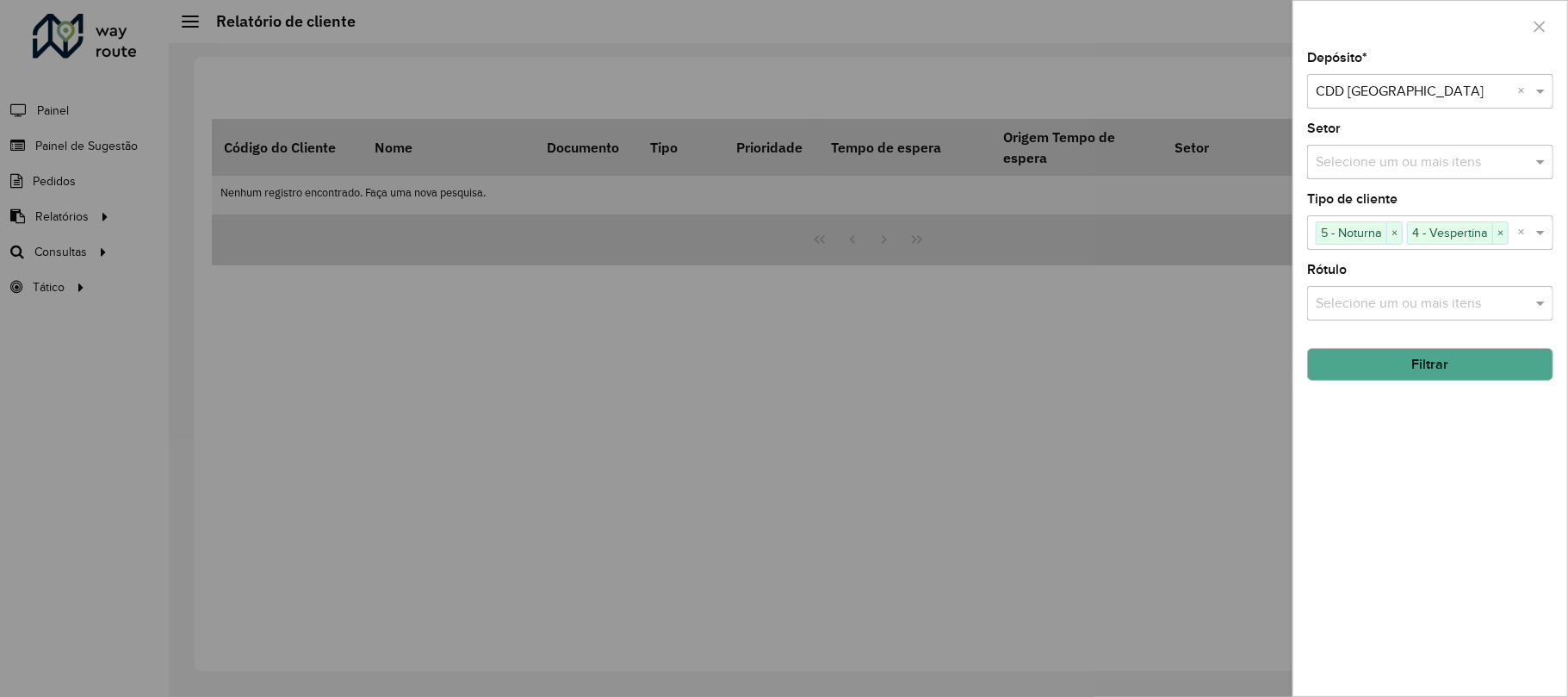
click at [1381, 577] on div "Depósito * Selecione um depósito × CDD Praia Grande × Setor Selecione um ou mai…" at bounding box center [1430, 374] width 274 height 644
click at [1343, 294] on input "text" at bounding box center [1421, 304] width 220 height 21
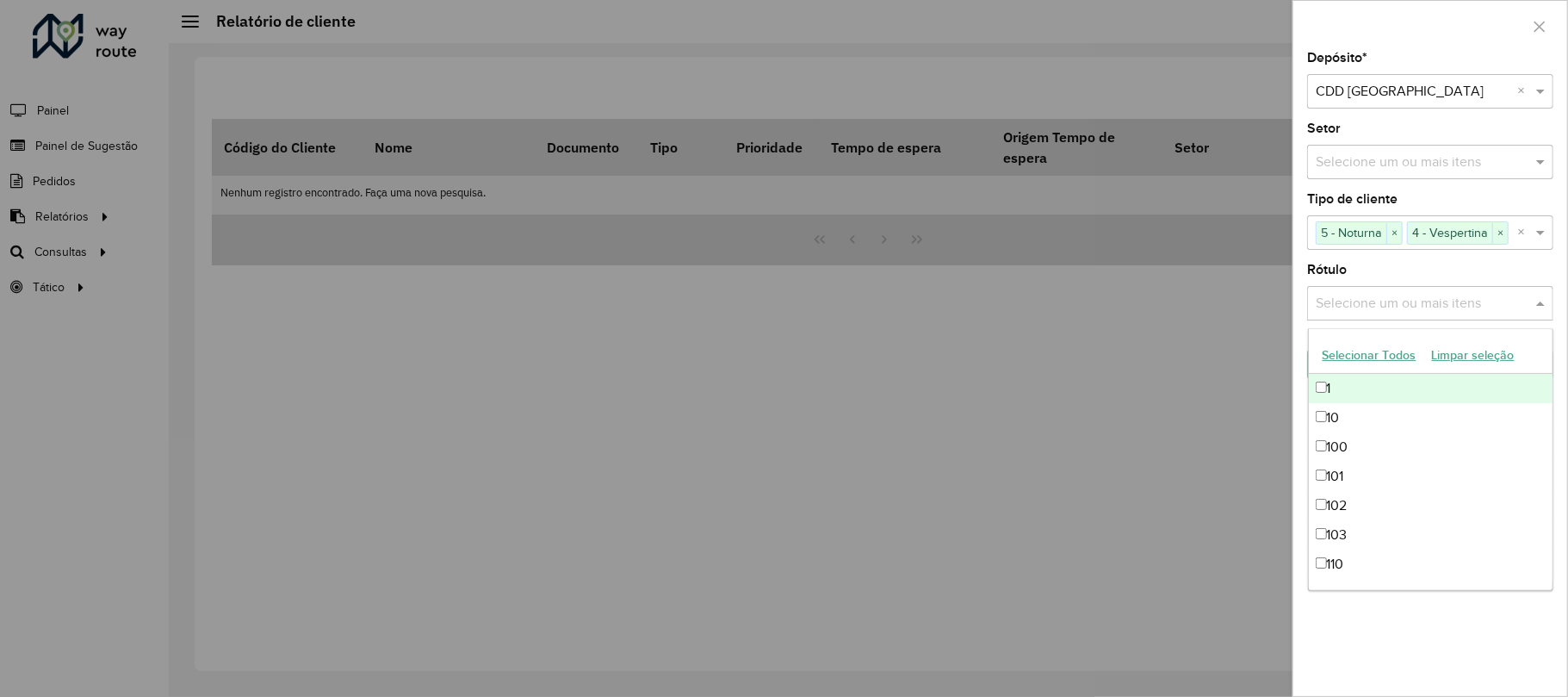
click at [1343, 294] on input "text" at bounding box center [1421, 304] width 220 height 21
click at [1409, 638] on div "Depósito * Selecione um depósito × CDD Praia Grande × Setor Selecione um ou mai…" at bounding box center [1430, 374] width 274 height 644
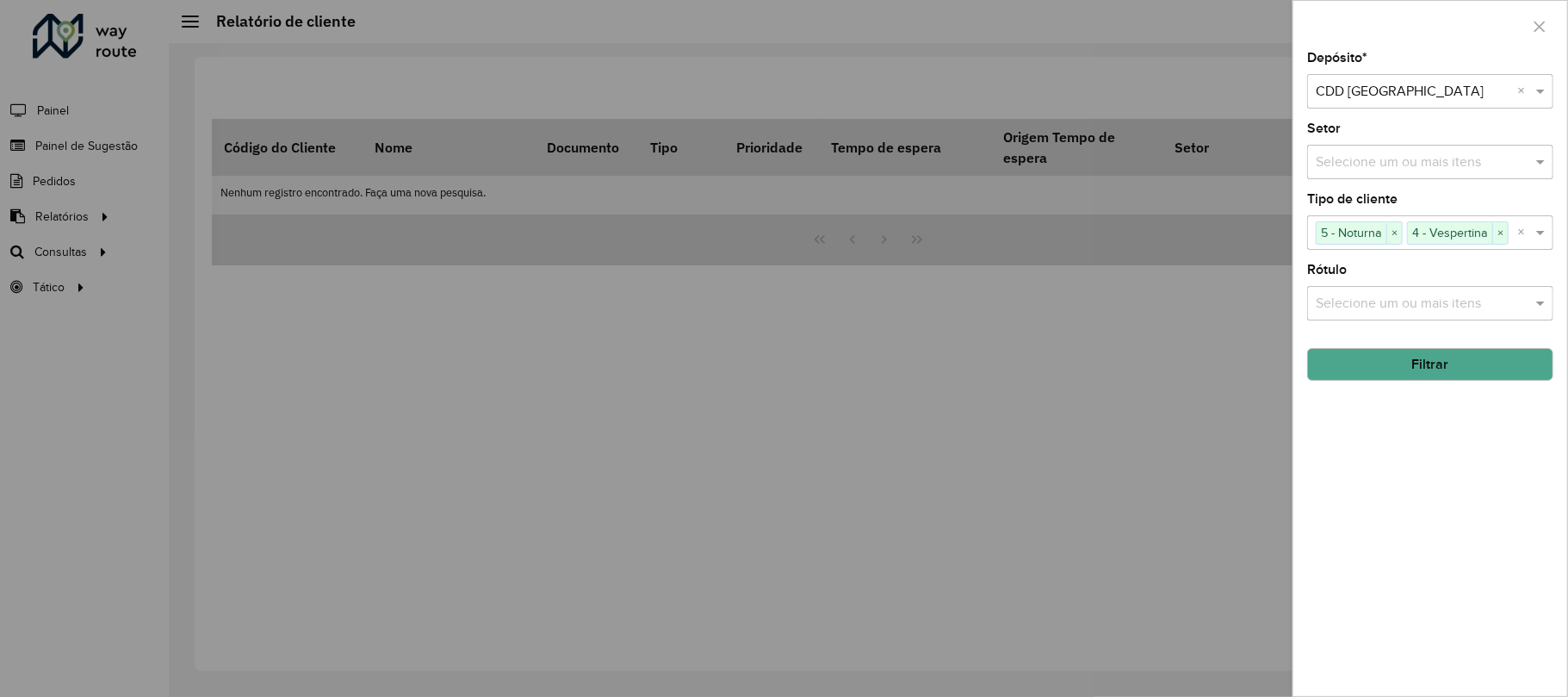
click at [1377, 357] on button "Filtrar" at bounding box center [1430, 364] width 246 height 33
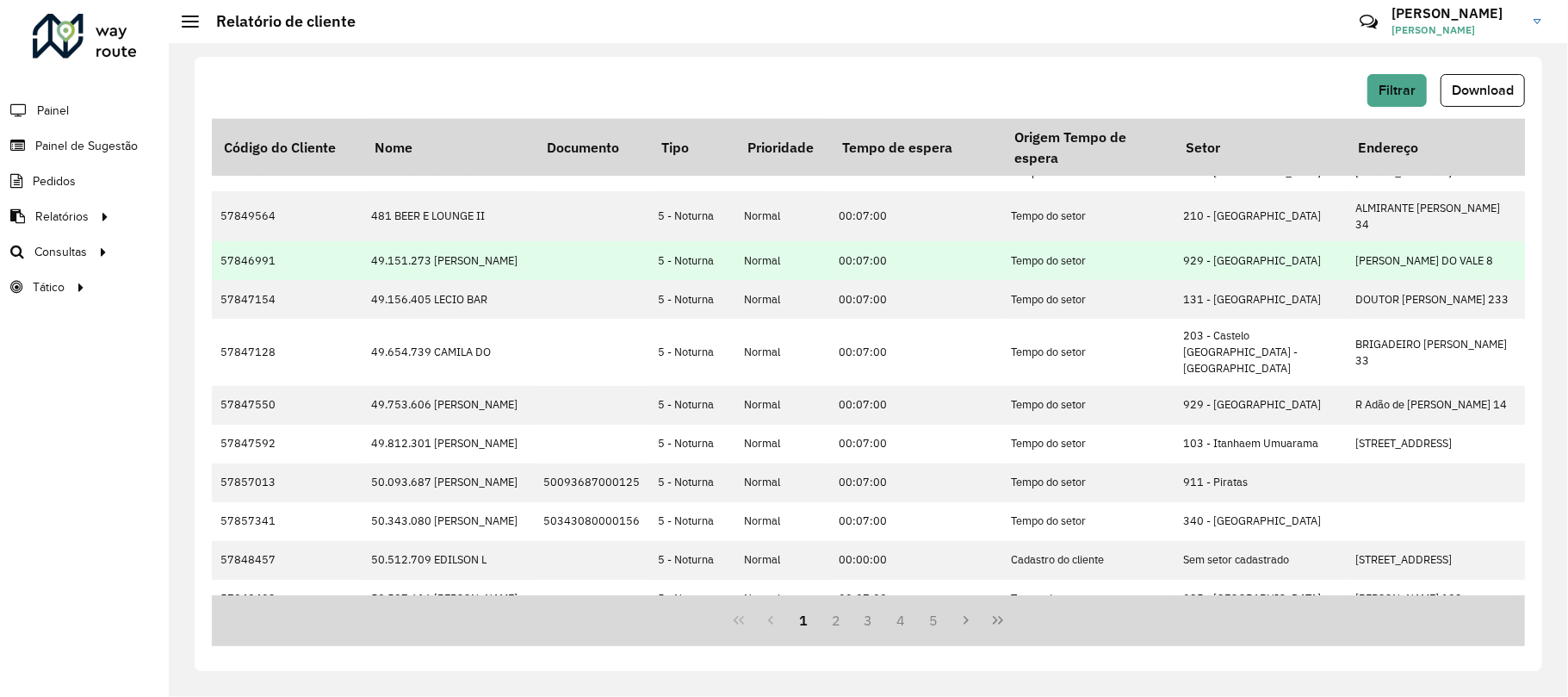
scroll to position [0, 0]
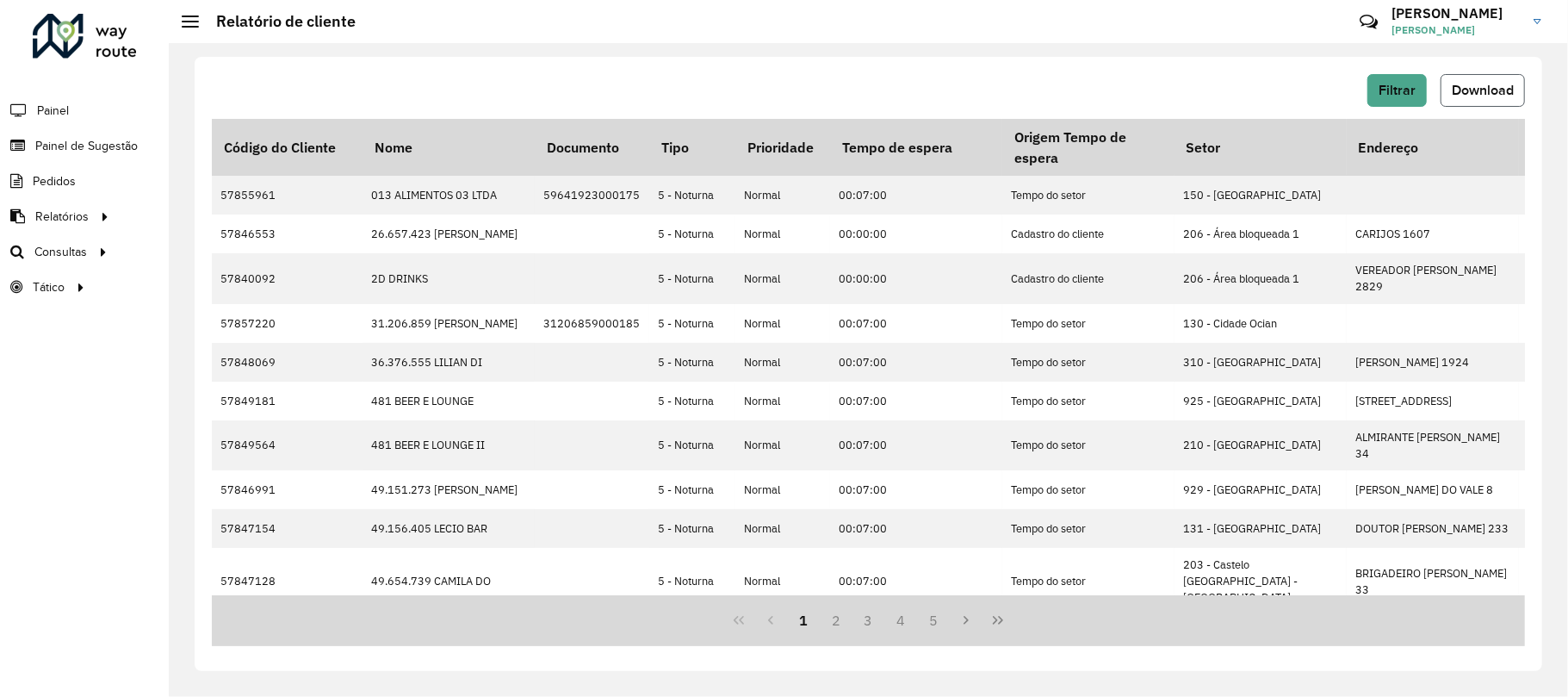
click at [1504, 94] on span "Download" at bounding box center [1483, 90] width 62 height 15
